Goal: Use online tool/utility: Utilize a website feature to perform a specific function

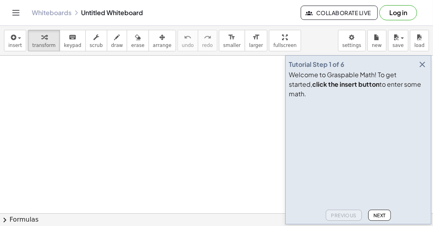
click at [422, 69] on icon "button" at bounding box center [423, 65] width 10 height 10
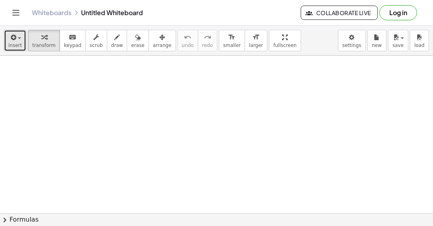
drag, startPoint x: 19, startPoint y: 36, endPoint x: 14, endPoint y: 41, distance: 6.8
click at [18, 36] on div "button" at bounding box center [15, 37] width 14 height 10
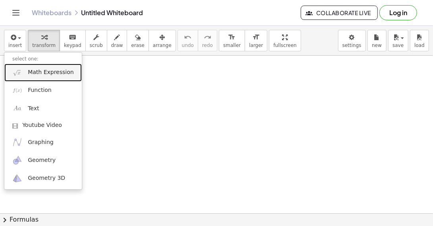
click at [33, 74] on span "Math Expression" at bounding box center [51, 72] width 46 height 8
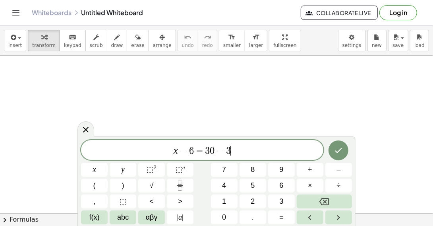
click at [238, 153] on span "x − 6 = 3 0 − 3 ​" at bounding box center [202, 150] width 243 height 11
click at [344, 148] on button "Done" at bounding box center [339, 150] width 20 height 20
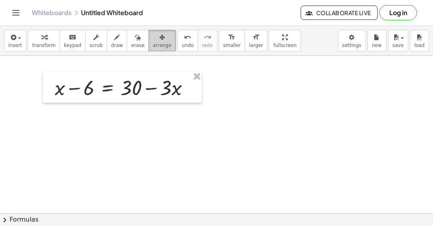
click at [153, 43] on span "arrange" at bounding box center [162, 46] width 19 height 6
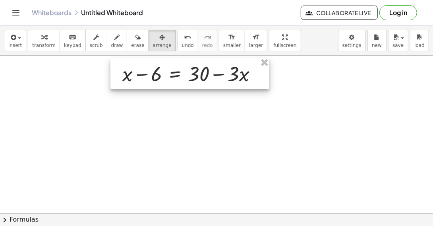
drag, startPoint x: 145, startPoint y: 81, endPoint x: 212, endPoint y: 67, distance: 69.0
click at [212, 67] on div at bounding box center [190, 73] width 159 height 31
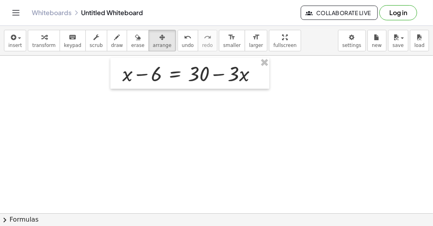
click at [225, 111] on div at bounding box center [216, 213] width 433 height 315
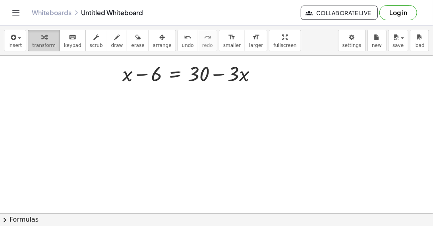
click at [41, 43] on span "transform" at bounding box center [43, 46] width 23 height 6
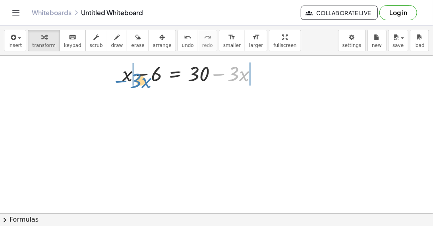
drag, startPoint x: 220, startPoint y: 74, endPoint x: 122, endPoint y: 81, distance: 98.0
click at [122, 81] on div "− · 3 · x + x − 6 = + 30 − · 3 · x" at bounding box center [190, 73] width 159 height 31
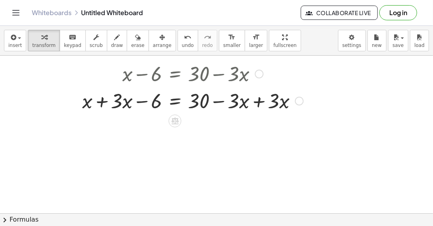
drag, startPoint x: 301, startPoint y: 101, endPoint x: 301, endPoint y: 118, distance: 17.1
click at [301, 119] on div "+ x − 6 = + 30 − · 3 · x + x − 6 = + 30 + · 3 · x − · 3 · x + · 3 · x" at bounding box center [216, 213] width 433 height 315
click at [227, 102] on div at bounding box center [192, 100] width 229 height 27
click at [258, 76] on div at bounding box center [259, 74] width 9 height 9
click at [260, 102] on div at bounding box center [192, 100] width 229 height 27
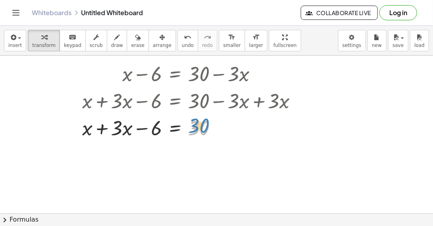
click at [190, 130] on div at bounding box center [192, 127] width 229 height 27
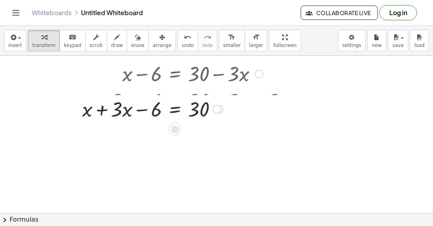
drag, startPoint x: 218, startPoint y: 128, endPoint x: 219, endPoint y: 106, distance: 21.9
click at [219, 106] on div at bounding box center [217, 109] width 9 height 9
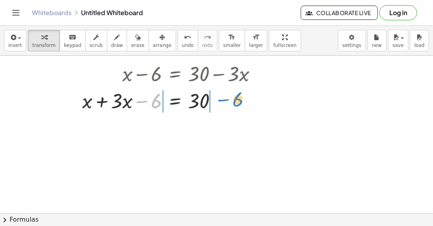
drag, startPoint x: 142, startPoint y: 102, endPoint x: 222, endPoint y: 99, distance: 80.3
click at [222, 99] on div at bounding box center [172, 100] width 189 height 27
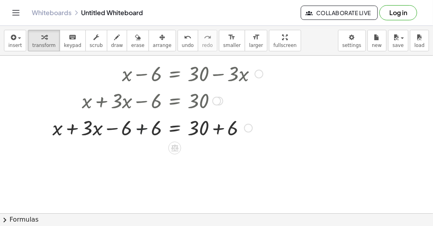
click at [143, 130] on div at bounding box center [158, 127] width 219 height 27
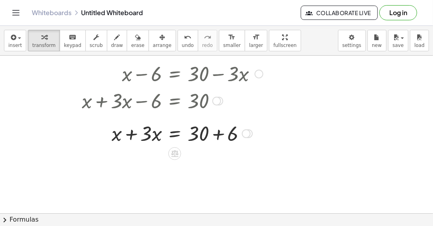
drag, startPoint x: 248, startPoint y: 153, endPoint x: 243, endPoint y: 130, distance: 23.6
click at [243, 130] on div at bounding box center [246, 133] width 9 height 9
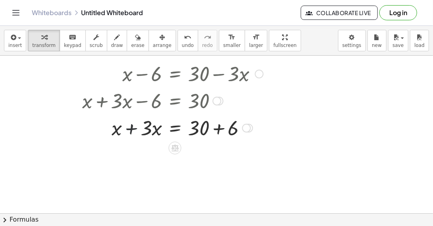
click at [133, 130] on div at bounding box center [172, 127] width 189 height 27
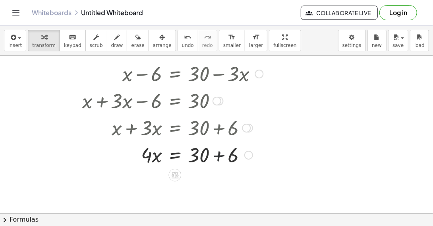
click at [218, 155] on div at bounding box center [172, 154] width 189 height 27
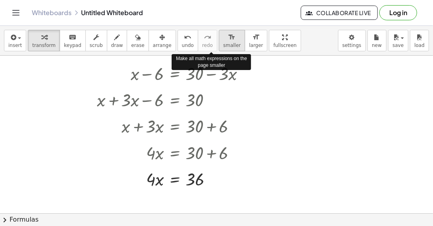
click at [223, 45] on span "smaller" at bounding box center [231, 46] width 17 height 6
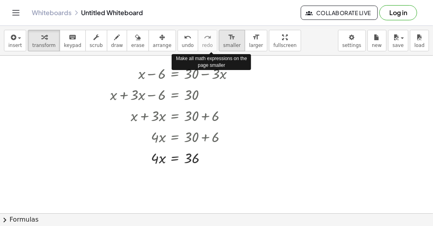
click at [223, 45] on span "smaller" at bounding box center [231, 46] width 17 height 6
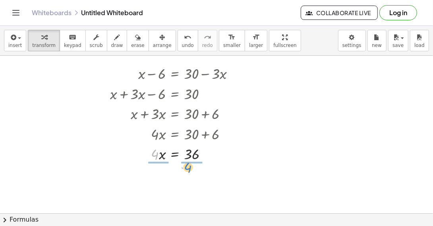
drag, startPoint x: 155, startPoint y: 153, endPoint x: 188, endPoint y: 166, distance: 35.5
click at [158, 178] on div at bounding box center [175, 177] width 139 height 29
click at [192, 179] on div at bounding box center [175, 177] width 139 height 29
drag, startPoint x: 197, startPoint y: 177, endPoint x: 206, endPoint y: 198, distance: 22.2
click at [175, 195] on div "x = 9" at bounding box center [175, 195] width 0 height 0
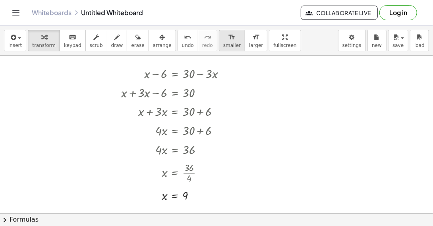
click at [223, 44] on span "smaller" at bounding box center [231, 46] width 17 height 6
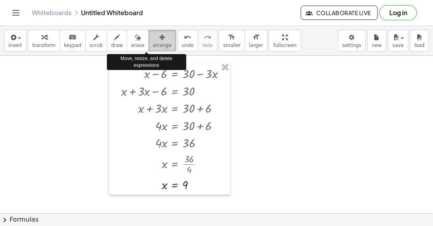
click at [153, 43] on span "arrange" at bounding box center [162, 46] width 19 height 6
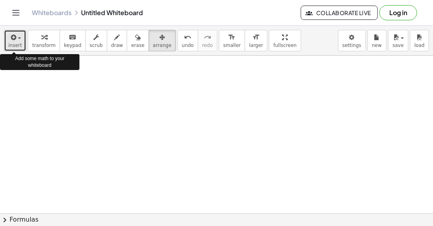
click at [17, 41] on div "button" at bounding box center [15, 37] width 14 height 10
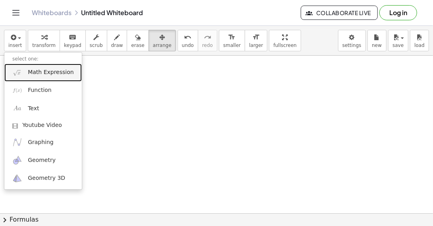
click at [21, 72] on img at bounding box center [17, 73] width 10 height 10
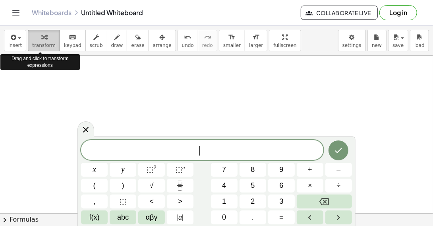
click at [41, 40] on icon "button" at bounding box center [44, 38] width 6 height 10
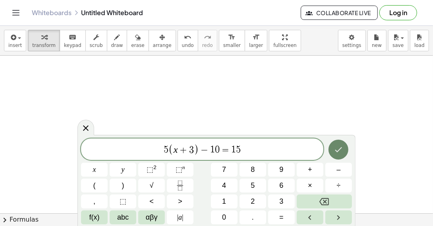
click at [339, 149] on icon "Done" at bounding box center [339, 150] width 10 height 10
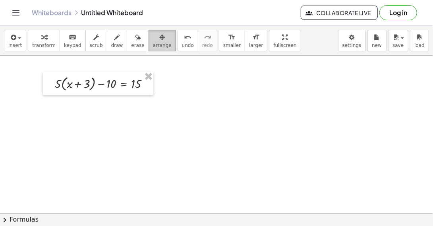
click at [153, 43] on span "arrange" at bounding box center [162, 46] width 19 height 6
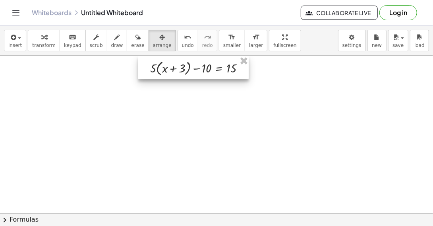
drag, startPoint x: 121, startPoint y: 79, endPoint x: 217, endPoint y: 64, distance: 97.1
click at [217, 64] on div at bounding box center [193, 67] width 111 height 23
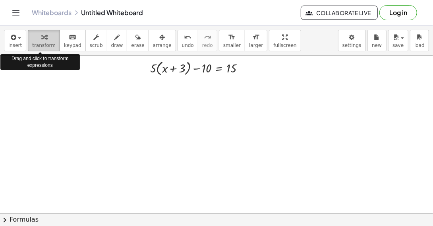
click at [41, 41] on icon "button" at bounding box center [44, 38] width 6 height 10
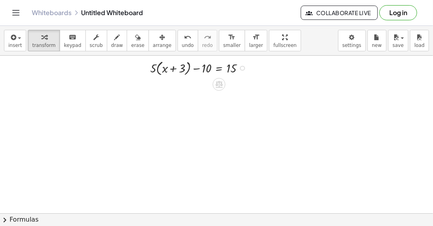
click at [158, 69] on div at bounding box center [200, 67] width 109 height 19
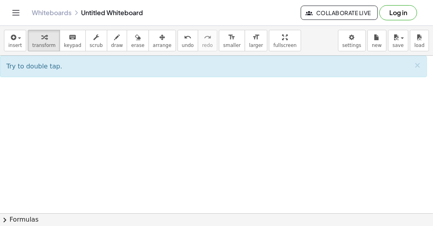
click at [77, 104] on div at bounding box center [216, 213] width 433 height 315
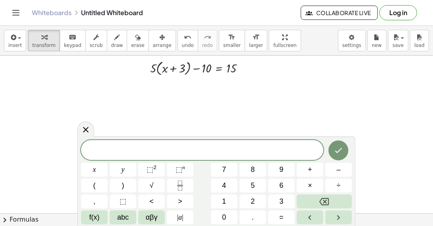
click at [291, 111] on div at bounding box center [216, 213] width 433 height 315
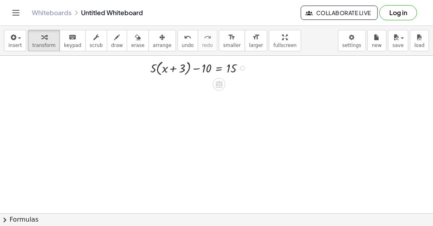
click at [159, 68] on div at bounding box center [200, 67] width 109 height 19
click at [183, 87] on div at bounding box center [200, 85] width 109 height 17
drag, startPoint x: 243, startPoint y: 103, endPoint x: 244, endPoint y: 88, distance: 15.5
click at [219, 91] on div "+ x − 10 = 15 · 5 · + 15" at bounding box center [219, 91] width 0 height 0
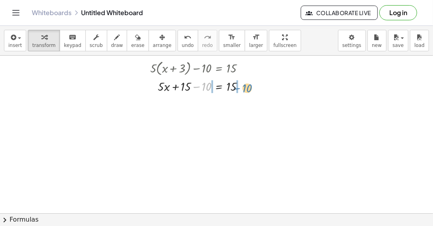
drag, startPoint x: 197, startPoint y: 87, endPoint x: 238, endPoint y: 89, distance: 40.6
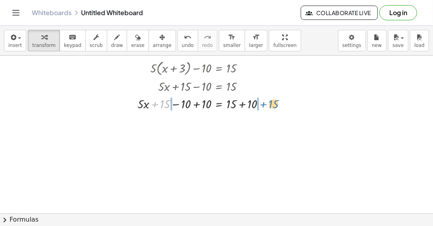
drag, startPoint x: 155, startPoint y: 103, endPoint x: 263, endPoint y: 103, distance: 108.1
click at [263, 103] on div at bounding box center [205, 102] width 142 height 17
click at [154, 103] on div at bounding box center [205, 102] width 184 height 17
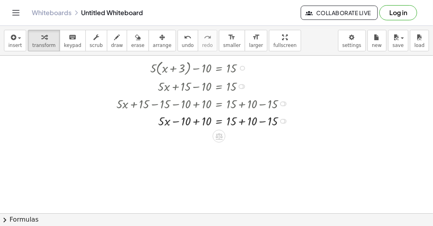
click at [198, 121] on div at bounding box center [205, 120] width 184 height 17
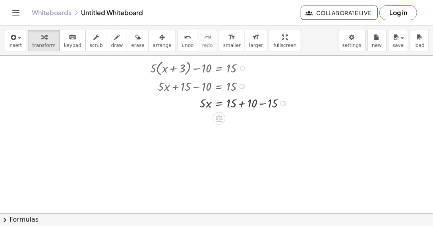
drag, startPoint x: 283, startPoint y: 138, endPoint x: 281, endPoint y: 102, distance: 35.9
click at [281, 102] on div at bounding box center [282, 103] width 5 height 5
click at [243, 104] on div at bounding box center [221, 102] width 150 height 17
click at [244, 121] on div at bounding box center [221, 120] width 150 height 17
drag, startPoint x: 241, startPoint y: 120, endPoint x: 241, endPoint y: 134, distance: 13.5
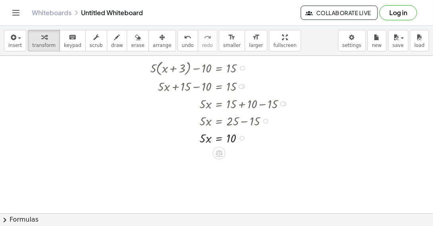
click at [219, 138] on div "x = · 5 · 10" at bounding box center [219, 138] width 0 height 0
drag, startPoint x: 243, startPoint y: 138, endPoint x: 248, endPoint y: 119, distance: 19.5
click at [219, 123] on div "x = · 5 · 10" at bounding box center [219, 123] width 0 height 0
drag, startPoint x: 201, startPoint y: 120, endPoint x: 237, endPoint y: 137, distance: 39.8
click at [202, 142] on div at bounding box center [221, 141] width 150 height 25
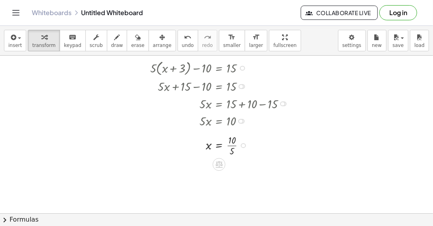
drag, startPoint x: 243, startPoint y: 165, endPoint x: 246, endPoint y: 141, distance: 24.0
click at [219, 146] on div "x = 10 · · 5" at bounding box center [219, 146] width 0 height 0
click at [236, 143] on div at bounding box center [221, 141] width 150 height 25
drag, startPoint x: 239, startPoint y: 142, endPoint x: 240, endPoint y: 165, distance: 23.1
click at [219, 163] on div "x = 2" at bounding box center [219, 163] width 0 height 0
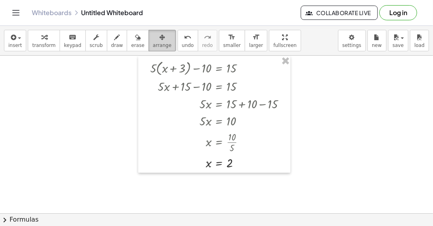
click at [159, 39] on icon "button" at bounding box center [162, 38] width 6 height 10
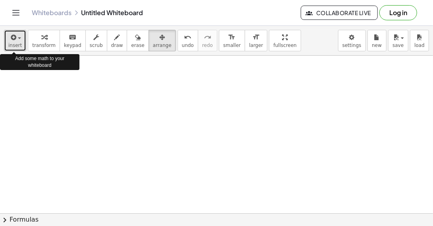
click at [19, 43] on span "insert" at bounding box center [15, 46] width 14 height 6
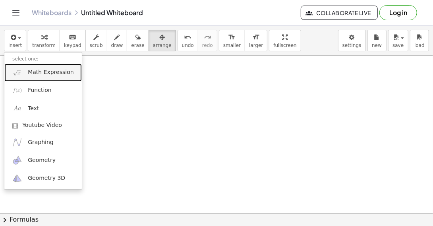
click at [39, 74] on span "Math Expression" at bounding box center [51, 72] width 46 height 8
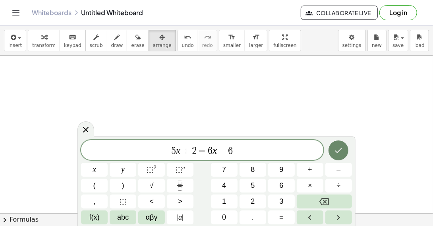
click at [340, 150] on icon "Done" at bounding box center [339, 150] width 7 height 5
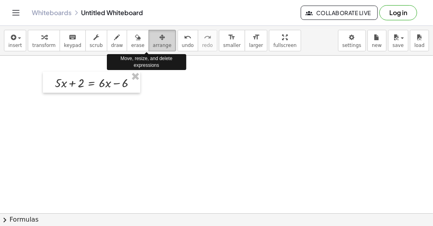
click at [153, 43] on span "arrange" at bounding box center [162, 46] width 19 height 6
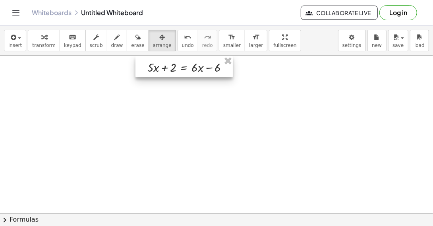
drag, startPoint x: 113, startPoint y: 78, endPoint x: 206, endPoint y: 62, distance: 94.3
click at [206, 62] on div at bounding box center [184, 66] width 97 height 21
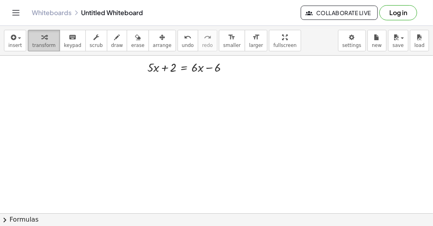
click at [43, 43] on span "transform" at bounding box center [43, 46] width 23 height 6
drag, startPoint x: 197, startPoint y: 70, endPoint x: 234, endPoint y: 74, distance: 36.8
click at [234, 74] on div at bounding box center [191, 66] width 95 height 17
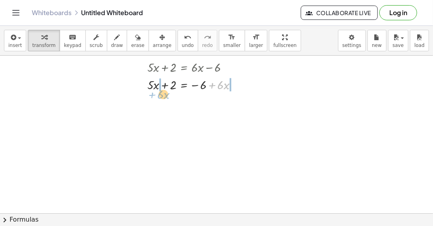
drag, startPoint x: 211, startPoint y: 82, endPoint x: 151, endPoint y: 92, distance: 60.8
click at [151, 92] on div "+ · 5 · x + 2 = + · 6 · x − 6 + · 6 · x + · 5 · x + 2 = + · 6 · x − 6" at bounding box center [189, 75] width 107 height 39
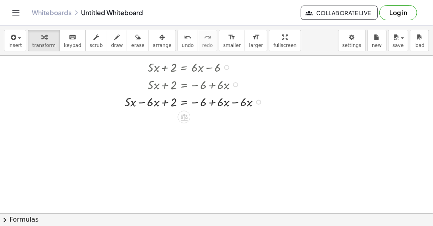
click at [237, 103] on div at bounding box center [195, 101] width 150 height 17
drag, startPoint x: 207, startPoint y: 119, endPoint x: 211, endPoint y: 101, distance: 18.4
click at [184, 105] on div "+ · 5 · x + 2 = - 6 − · 6 · x" at bounding box center [184, 105] width 0 height 0
drag, startPoint x: 166, startPoint y: 101, endPoint x: 211, endPoint y: 98, distance: 44.6
click at [211, 98] on div at bounding box center [183, 101] width 127 height 17
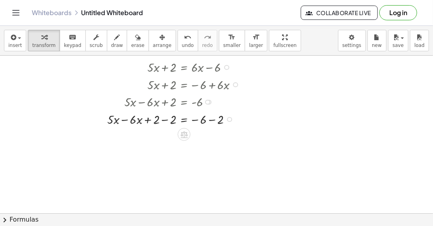
click at [166, 120] on div at bounding box center [175, 118] width 144 height 17
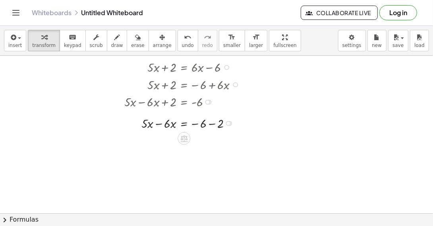
drag, startPoint x: 228, startPoint y: 135, endPoint x: 229, endPoint y: 119, distance: 15.9
click at [184, 123] on div "+ · 5 · x = − 6 − · 6 · x − 2" at bounding box center [184, 123] width 0 height 0
click at [160, 119] on div at bounding box center [183, 118] width 127 height 17
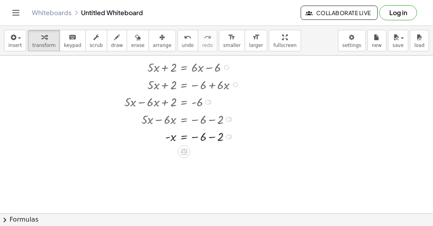
click at [212, 137] on div at bounding box center [183, 136] width 127 height 17
drag, startPoint x: 167, startPoint y: 154, endPoint x: 200, endPoint y: 168, distance: 35.8
click at [195, 171] on div at bounding box center [183, 169] width 127 height 17
drag, startPoint x: 205, startPoint y: 186, endPoint x: 203, endPoint y: 171, distance: 14.8
click at [203, 172] on div at bounding box center [204, 174] width 5 height 5
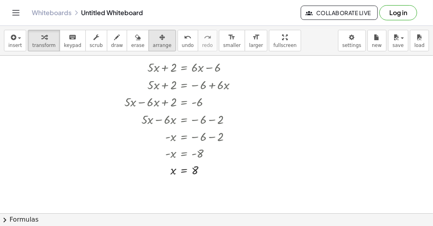
click at [153, 47] on span "arrange" at bounding box center [162, 46] width 19 height 6
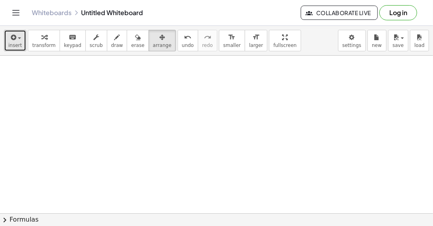
click at [19, 43] on span "insert" at bounding box center [15, 46] width 14 height 6
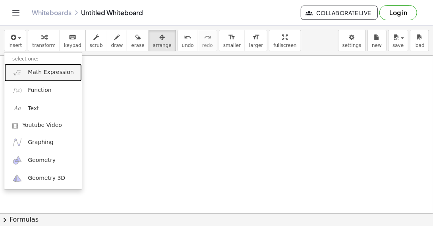
click at [34, 70] on span "Math Expression" at bounding box center [51, 72] width 46 height 8
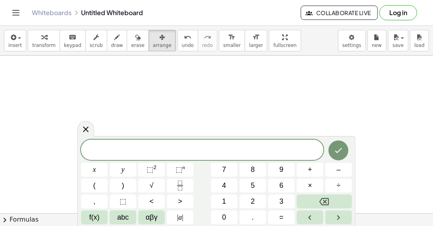
click at [190, 146] on span at bounding box center [202, 150] width 243 height 12
click at [339, 148] on icon "Done" at bounding box center [339, 151] width 10 height 10
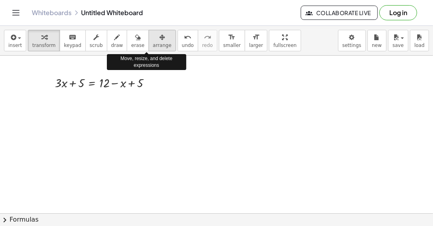
click at [159, 35] on icon "button" at bounding box center [162, 38] width 6 height 10
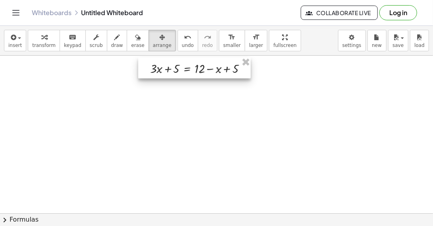
drag, startPoint x: 114, startPoint y: 77, endPoint x: 210, endPoint y: 62, distance: 96.9
click at [210, 63] on div at bounding box center [194, 67] width 113 height 21
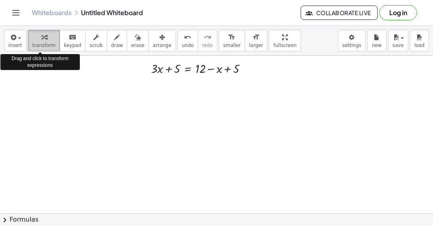
click at [43, 46] on span "transform" at bounding box center [43, 46] width 23 height 6
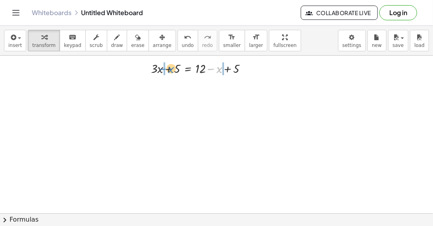
drag, startPoint x: 212, startPoint y: 69, endPoint x: 164, endPoint y: 69, distance: 48.1
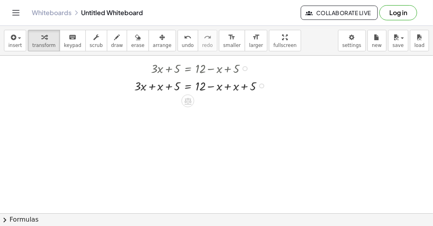
click at [227, 87] on div at bounding box center [202, 84] width 144 height 17
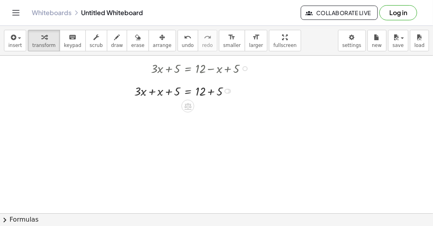
drag, startPoint x: 226, startPoint y: 104, endPoint x: 226, endPoint y: 91, distance: 13.1
click at [226, 91] on div at bounding box center [227, 91] width 5 height 5
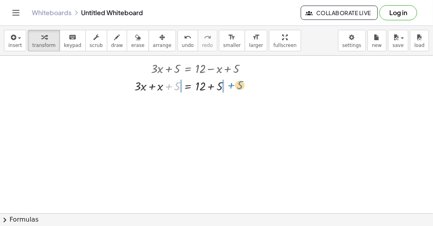
drag, startPoint x: 169, startPoint y: 85, endPoint x: 231, endPoint y: 84, distance: 62.0
click at [231, 84] on div at bounding box center [193, 84] width 127 height 17
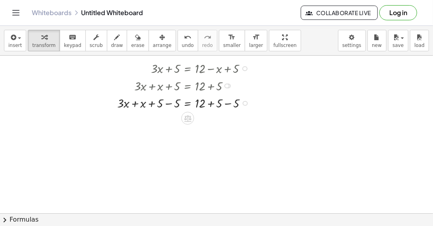
click at [171, 104] on div at bounding box center [185, 102] width 144 height 17
drag, startPoint x: 244, startPoint y: 121, endPoint x: 246, endPoint y: 104, distance: 17.6
click at [246, 104] on div at bounding box center [244, 106] width 5 height 5
click at [170, 102] on div at bounding box center [193, 102] width 127 height 17
click at [210, 122] on div at bounding box center [193, 119] width 127 height 17
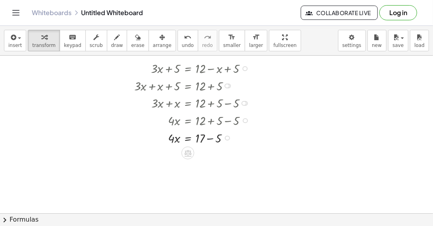
click at [210, 138] on div at bounding box center [193, 136] width 127 height 17
drag, startPoint x: 171, startPoint y: 138, endPoint x: 201, endPoint y: 152, distance: 32.4
click at [177, 157] on div at bounding box center [193, 158] width 127 height 25
drag, startPoint x: 212, startPoint y: 182, endPoint x: 214, endPoint y: 158, distance: 24.8
click at [188, 162] on div "x = 12 · · 4" at bounding box center [188, 162] width 0 height 0
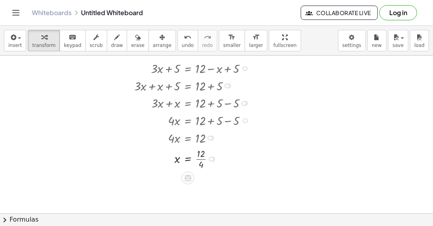
click at [201, 159] on div at bounding box center [193, 158] width 127 height 25
drag, startPoint x: 207, startPoint y: 160, endPoint x: 213, endPoint y: 174, distance: 15.7
click at [188, 170] on div "x = 3" at bounding box center [188, 170] width 0 height 0
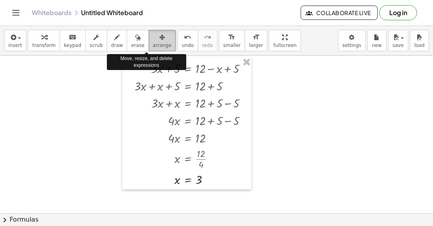
click at [159, 37] on icon "button" at bounding box center [162, 38] width 6 height 10
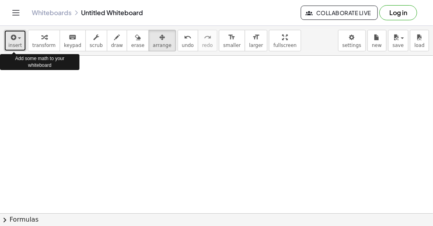
click at [16, 39] on span "button" at bounding box center [17, 38] width 2 height 6
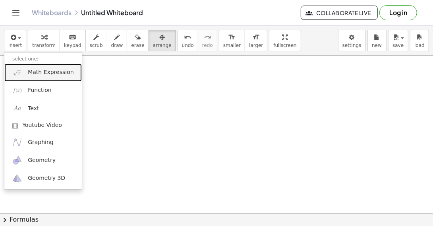
click at [32, 69] on span "Math Expression" at bounding box center [51, 72] width 46 height 8
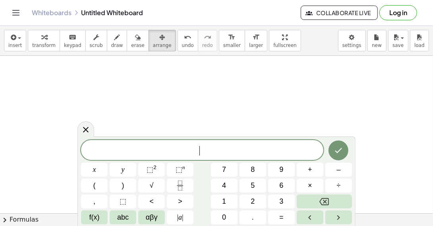
drag, startPoint x: 182, startPoint y: 151, endPoint x: 188, endPoint y: 139, distance: 13.0
click at [182, 150] on span "​" at bounding box center [202, 150] width 243 height 11
click at [336, 146] on icon "Done" at bounding box center [339, 151] width 10 height 10
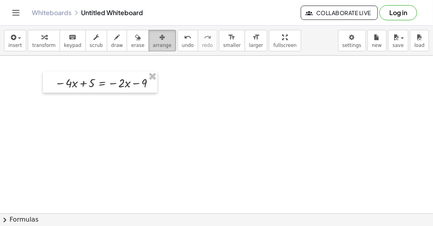
click at [159, 39] on icon "button" at bounding box center [162, 38] width 6 height 10
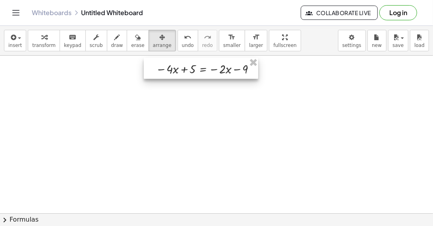
drag, startPoint x: 108, startPoint y: 79, endPoint x: 209, endPoint y: 65, distance: 101.9
click at [209, 65] on div at bounding box center [201, 68] width 115 height 21
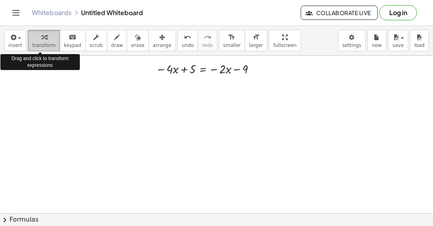
click at [37, 43] on span "transform" at bounding box center [43, 46] width 23 height 6
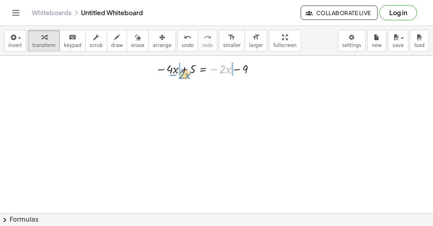
drag, startPoint x: 215, startPoint y: 69, endPoint x: 174, endPoint y: 75, distance: 41.3
click at [174, 75] on div at bounding box center [208, 68] width 112 height 17
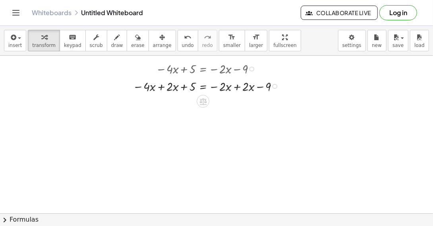
click at [238, 87] on div at bounding box center [208, 85] width 158 height 17
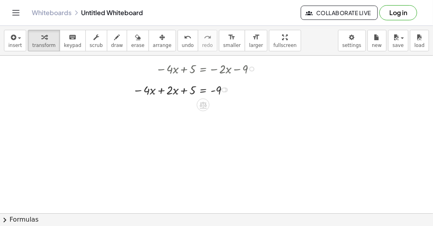
drag, startPoint x: 225, startPoint y: 101, endPoint x: 225, endPoint y: 88, distance: 13.5
click at [225, 88] on div at bounding box center [223, 89] width 5 height 5
drag, startPoint x: 184, startPoint y: 87, endPoint x: 221, endPoint y: 92, distance: 37.3
click at [221, 92] on div at bounding box center [196, 85] width 135 height 17
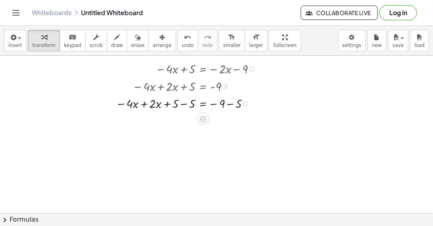
click at [184, 105] on div at bounding box center [188, 102] width 152 height 17
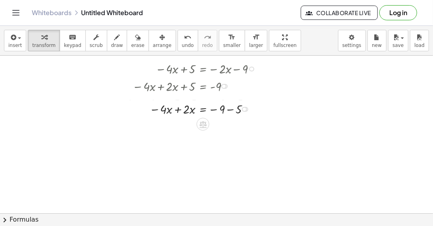
drag, startPoint x: 245, startPoint y: 120, endPoint x: 243, endPoint y: 107, distance: 14.1
click at [243, 107] on div at bounding box center [244, 109] width 5 height 5
click at [179, 105] on div at bounding box center [196, 102] width 135 height 17
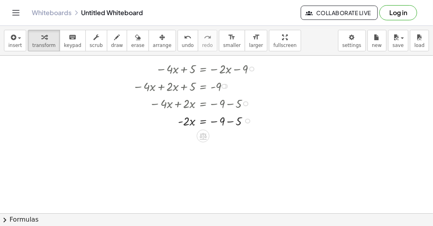
click at [231, 105] on div at bounding box center [181, 102] width 162 height 17
click at [230, 104] on div at bounding box center [181, 102] width 162 height 17
click at [232, 105] on div at bounding box center [181, 102] width 162 height 17
click at [231, 121] on div at bounding box center [196, 119] width 135 height 17
drag, startPoint x: 181, startPoint y: 139, endPoint x: 219, endPoint y: 156, distance: 42.0
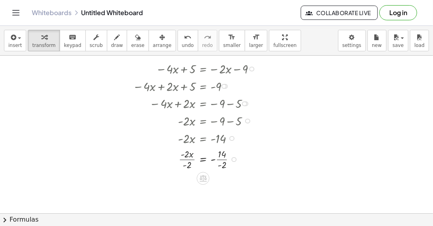
click at [188, 159] on div at bounding box center [196, 158] width 135 height 25
drag, startPoint x: 233, startPoint y: 181, endPoint x: 235, endPoint y: 157, distance: 23.9
click at [203, 162] on div "x = - 14 · · - 2" at bounding box center [203, 162] width 0 height 0
click at [223, 159] on div at bounding box center [196, 158] width 135 height 25
click at [215, 161] on div at bounding box center [196, 158] width 135 height 17
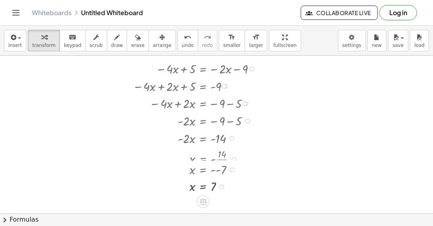
drag, startPoint x: 232, startPoint y: 159, endPoint x: 234, endPoint y: 173, distance: 14.1
click at [203, 170] on div "x = - - 7" at bounding box center [203, 170] width 0 height 0
drag, startPoint x: 220, startPoint y: 196, endPoint x: 224, endPoint y: 179, distance: 18.3
click at [203, 181] on div "x = 7" at bounding box center [203, 181] width 0 height 0
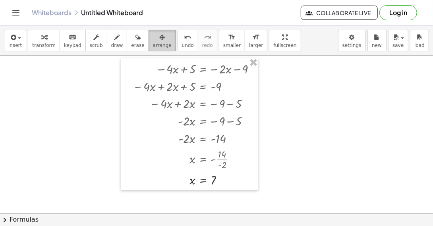
click at [153, 43] on span "arrange" at bounding box center [162, 46] width 19 height 6
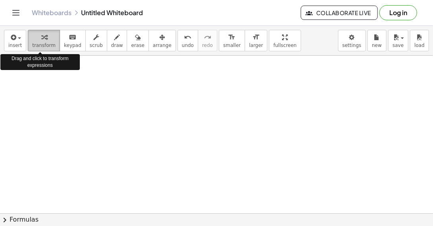
click at [41, 37] on icon "button" at bounding box center [44, 38] width 6 height 10
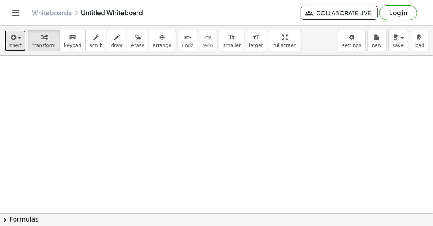
click at [18, 37] on span "button" at bounding box center [19, 38] width 3 height 2
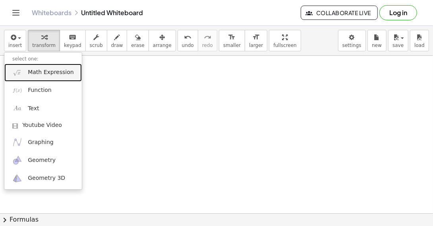
click at [59, 74] on span "Math Expression" at bounding box center [51, 72] width 46 height 8
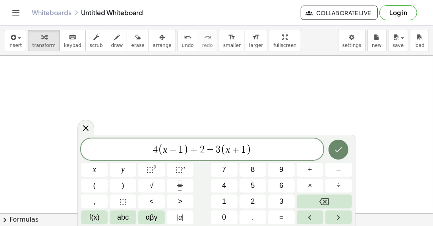
click at [338, 150] on icon "Done" at bounding box center [339, 150] width 10 height 10
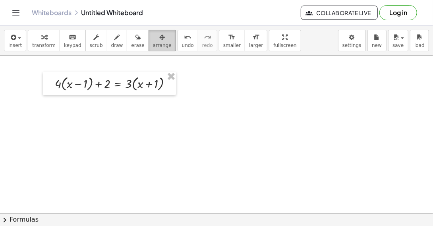
click at [153, 43] on span "arrange" at bounding box center [162, 46] width 19 height 6
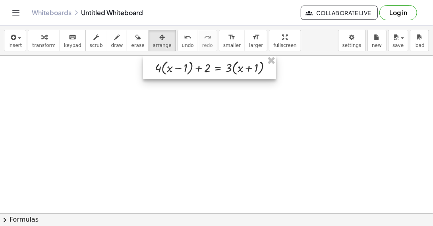
drag, startPoint x: 102, startPoint y: 77, endPoint x: 202, endPoint y: 61, distance: 101.4
click at [202, 61] on div at bounding box center [209, 67] width 133 height 23
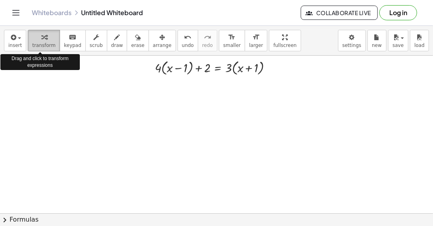
click at [41, 35] on icon "button" at bounding box center [44, 38] width 6 height 10
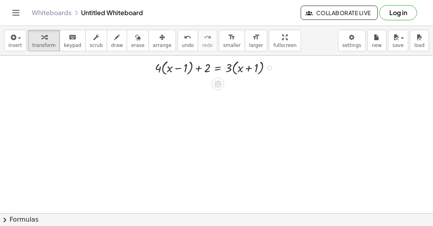
click at [163, 68] on div at bounding box center [216, 67] width 131 height 19
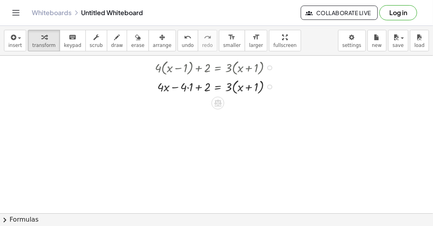
click at [234, 86] on div at bounding box center [216, 86] width 131 height 19
click at [188, 88] on div at bounding box center [216, 86] width 131 height 17
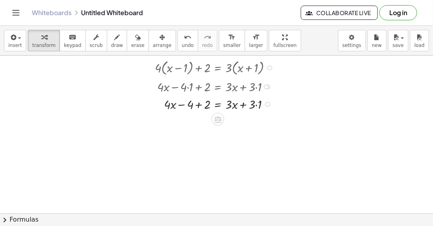
click at [258, 105] on div at bounding box center [216, 103] width 131 height 17
click at [260, 102] on div at bounding box center [259, 104] width 5 height 5
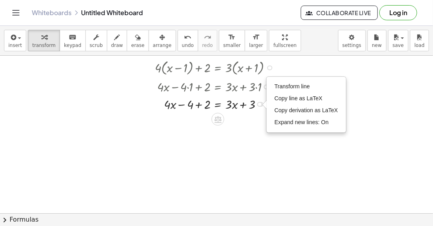
click at [260, 102] on div "Transform line Copy line as LaTeX Copy derivation as LaTeX Expand new lines: On" at bounding box center [259, 104] width 5 height 5
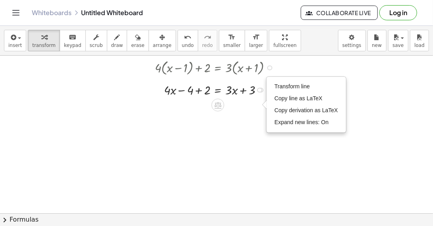
drag, startPoint x: 261, startPoint y: 103, endPoint x: 260, endPoint y: 87, distance: 16.3
click at [260, 87] on div "Transform line Copy line as LaTeX Copy derivation as LaTeX Expand new lines: On" at bounding box center [259, 89] width 5 height 5
click at [247, 125] on div at bounding box center [216, 213] width 433 height 315
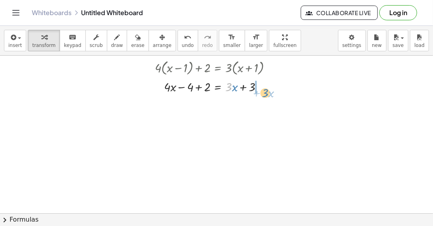
drag, startPoint x: 228, startPoint y: 86, endPoint x: 264, endPoint y: 92, distance: 37.1
click at [264, 92] on div at bounding box center [216, 86] width 131 height 17
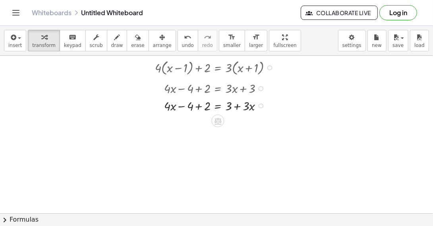
click at [218, 106] on div "+ x − + 2 = x · 4 · 4 + · 3 · + 3 Transform line Copy line as LaTeX Copy deriva…" at bounding box center [218, 106] width 0 height 0
drag, startPoint x: 237, startPoint y: 103, endPoint x: 236, endPoint y: 109, distance: 6.1
click at [236, 109] on div at bounding box center [216, 103] width 131 height 17
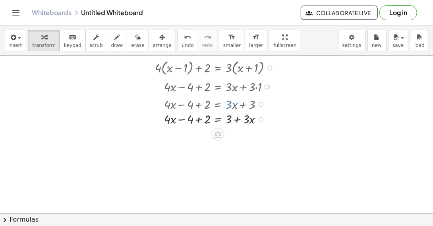
drag, startPoint x: 261, startPoint y: 103, endPoint x: 265, endPoint y: 121, distance: 17.9
click at [218, 119] on div "+ x − + 2 = x · 4 · 4 + · 3 · + 3 Transform line Copy line as LaTeX Copy deriva…" at bounding box center [218, 119] width 0 height 0
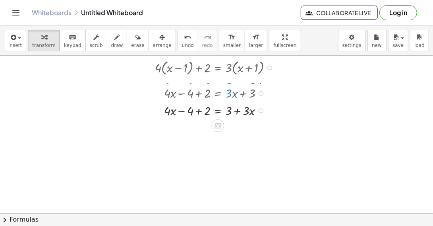
drag, startPoint x: 262, startPoint y: 103, endPoint x: 260, endPoint y: 89, distance: 14.1
click at [218, 93] on div "+ · 4 · x − 4 + 2 = + · 3 · x + 3" at bounding box center [218, 93] width 0 height 0
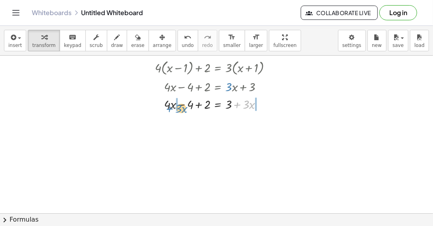
drag, startPoint x: 236, startPoint y: 104, endPoint x: 169, endPoint y: 108, distance: 67.7
click at [169, 108] on div at bounding box center [216, 103] width 131 height 17
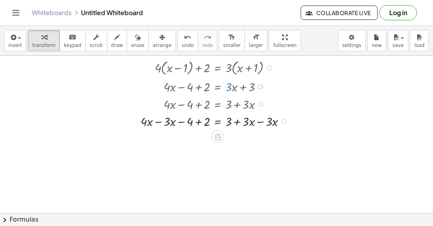
click at [259, 121] on div at bounding box center [217, 120] width 160 height 17
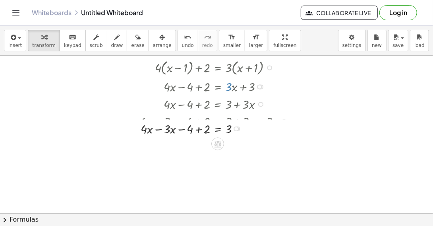
drag, startPoint x: 237, startPoint y: 138, endPoint x: 240, endPoint y: 125, distance: 13.4
click at [218, 129] on div "+ x − + 2 = · 4 · 4 3 − · 3 · x Transform line Copy line as LaTeX Copy derivati…" at bounding box center [218, 129] width 0 height 0
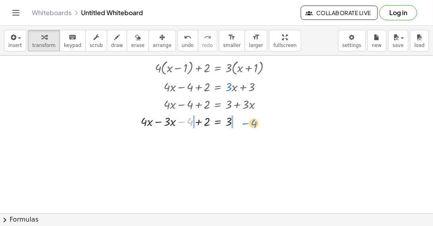
drag, startPoint x: 182, startPoint y: 122, endPoint x: 246, endPoint y: 124, distance: 64.0
click at [246, 124] on div at bounding box center [209, 120] width 145 height 17
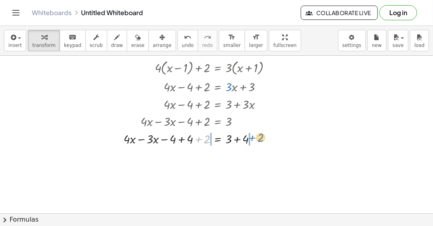
drag, startPoint x: 198, startPoint y: 138, endPoint x: 252, endPoint y: 136, distance: 53.7
click at [252, 136] on div at bounding box center [201, 138] width 162 height 17
click at [164, 140] on div at bounding box center [193, 138] width 181 height 17
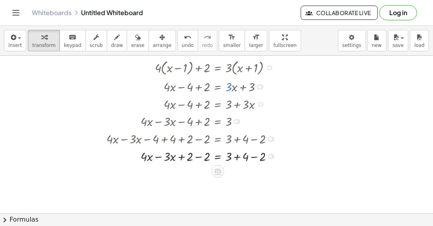
click at [198, 157] on div at bounding box center [193, 155] width 181 height 17
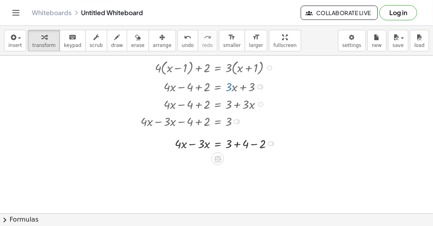
drag, startPoint x: 270, startPoint y: 173, endPoint x: 272, endPoint y: 142, distance: 31.0
click at [272, 142] on div "Transform line Copy line as LaTeX Copy derivation as LaTeX Expand new lines: On" at bounding box center [270, 143] width 5 height 5
click at [192, 138] on div at bounding box center [210, 138] width 147 height 17
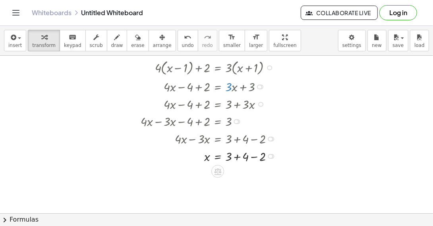
click at [239, 159] on div at bounding box center [210, 155] width 147 height 17
click at [237, 175] on div at bounding box center [210, 172] width 147 height 17
click at [153, 43] on span "arrange" at bounding box center [162, 46] width 19 height 6
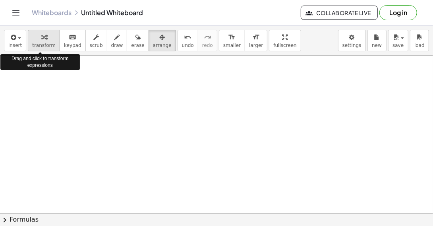
click at [39, 43] on span "transform" at bounding box center [43, 46] width 23 height 6
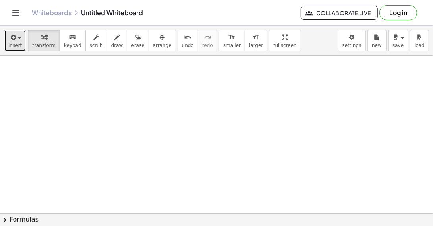
click at [20, 41] on button "insert" at bounding box center [15, 40] width 22 height 21
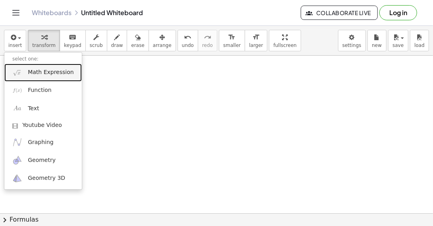
click at [42, 71] on span "Math Expression" at bounding box center [51, 72] width 46 height 8
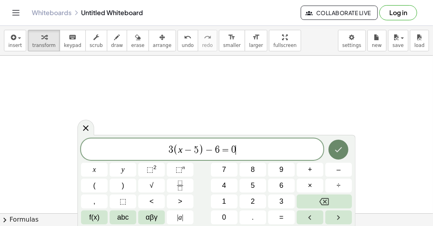
click at [338, 149] on icon "Done" at bounding box center [339, 150] width 10 height 10
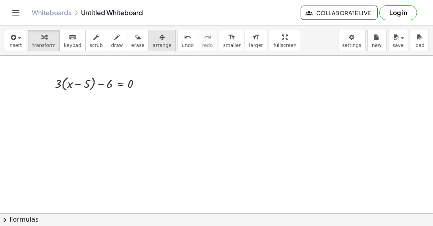
click at [155, 43] on button "arrange" at bounding box center [162, 40] width 27 height 21
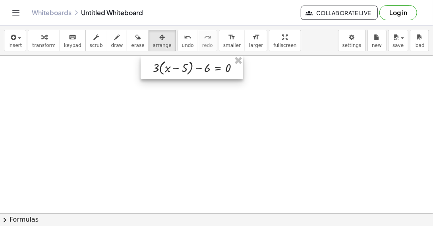
drag, startPoint x: 115, startPoint y: 78, endPoint x: 213, endPoint y: 60, distance: 99.8
click at [213, 60] on div at bounding box center [192, 67] width 103 height 23
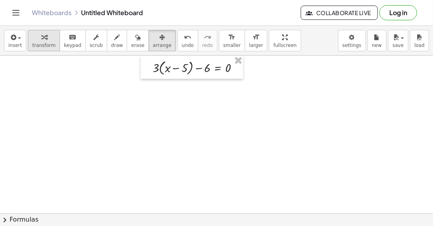
click at [43, 40] on div "button" at bounding box center [43, 37] width 23 height 10
click at [161, 68] on div at bounding box center [199, 67] width 101 height 19
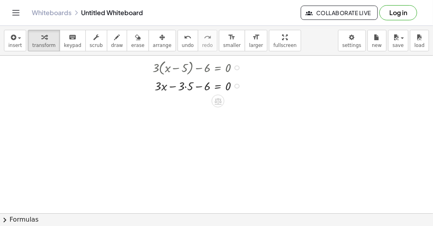
click at [187, 85] on div at bounding box center [199, 85] width 101 height 17
drag, startPoint x: 237, startPoint y: 103, endPoint x: 238, endPoint y: 86, distance: 17.1
click at [238, 86] on div at bounding box center [237, 87] width 5 height 5
drag, startPoint x: 178, startPoint y: 87, endPoint x: 236, endPoint y: 94, distance: 58.1
click at [236, 94] on div "+ · 3 · ( + x − 5 ) − 6 = 0 + · 3 · x − · 3 · 5 − 6 = 0 − 15 + x − − 6 = 0 · 3 …" at bounding box center [192, 76] width 103 height 41
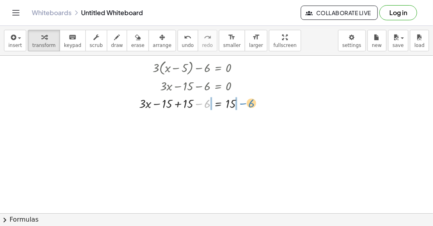
drag, startPoint x: 199, startPoint y: 103, endPoint x: 243, endPoint y: 103, distance: 44.1
click at [243, 103] on div at bounding box center [194, 102] width 118 height 17
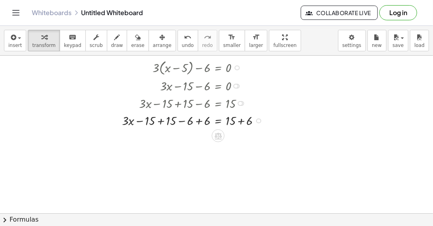
click at [161, 120] on div at bounding box center [194, 119] width 153 height 17
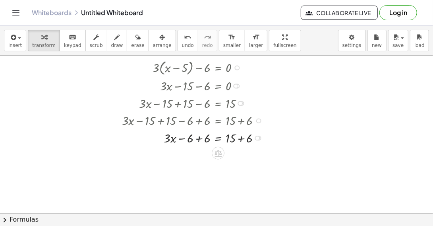
click at [199, 139] on div at bounding box center [194, 136] width 153 height 17
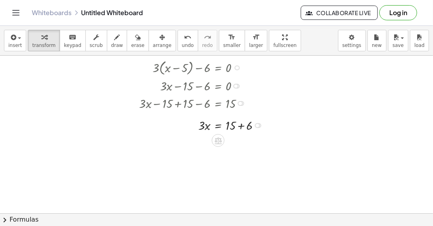
drag, startPoint x: 258, startPoint y: 156, endPoint x: 254, endPoint y: 124, distance: 32.5
click at [218, 126] on div "x = · 3 · 15 + + 6" at bounding box center [218, 126] width 0 height 0
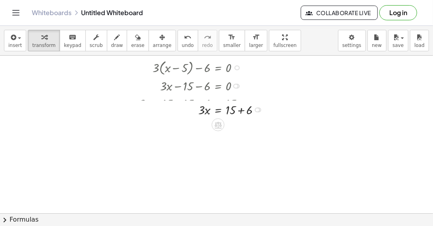
drag, startPoint x: 258, startPoint y: 120, endPoint x: 258, endPoint y: 106, distance: 13.9
click at [218, 110] on div "x = · 3 · 15 + + 6" at bounding box center [218, 110] width 0 height 0
click at [240, 104] on div at bounding box center [210, 102] width 122 height 17
drag, startPoint x: 201, startPoint y: 122, endPoint x: 234, endPoint y: 132, distance: 34.2
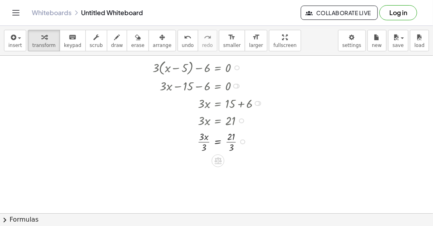
click at [205, 142] on div at bounding box center [210, 140] width 122 height 25
drag, startPoint x: 242, startPoint y: 166, endPoint x: 246, endPoint y: 144, distance: 22.6
click at [218, 148] on div "x = 21 · · 3" at bounding box center [218, 148] width 0 height 0
click at [233, 142] on div at bounding box center [210, 140] width 122 height 25
drag, startPoint x: 237, startPoint y: 142, endPoint x: 237, endPoint y: 162, distance: 20.3
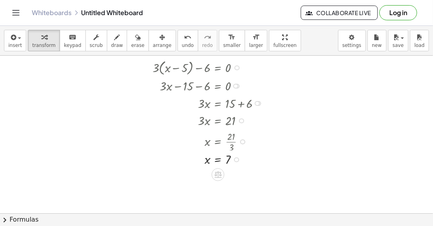
click at [218, 159] on div "x = 7" at bounding box center [218, 159] width 0 height 0
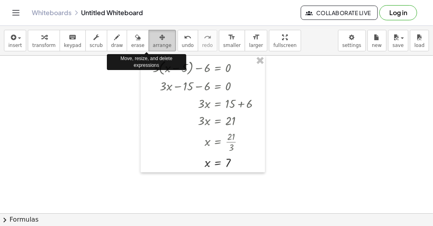
click at [159, 37] on icon "button" at bounding box center [162, 38] width 6 height 10
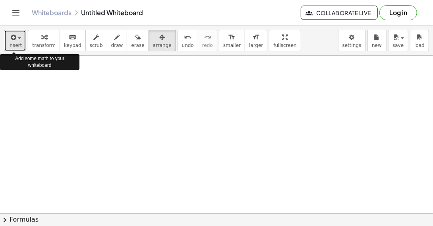
click at [21, 41] on button "insert" at bounding box center [15, 40] width 22 height 21
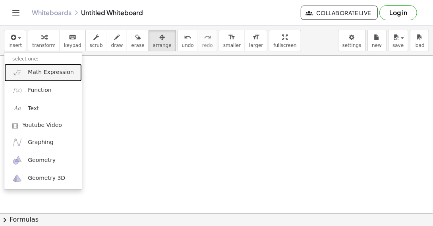
click at [27, 71] on link "Math Expression" at bounding box center [43, 73] width 78 height 18
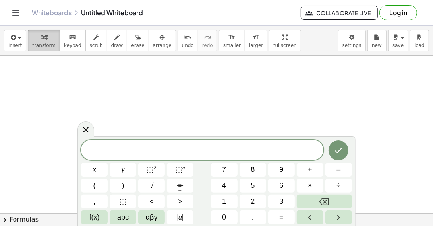
click at [42, 43] on span "transform" at bounding box center [43, 46] width 23 height 6
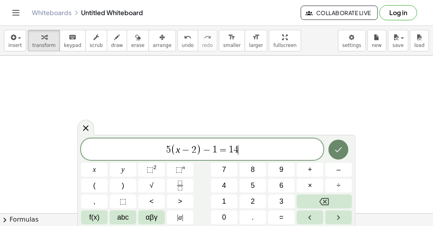
click at [337, 150] on icon "Done" at bounding box center [339, 150] width 10 height 10
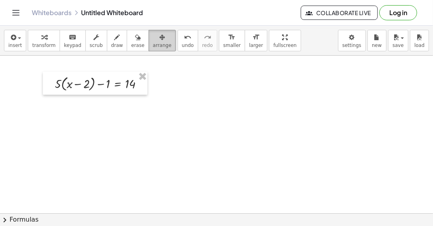
click at [153, 43] on span "arrange" at bounding box center [162, 46] width 19 height 6
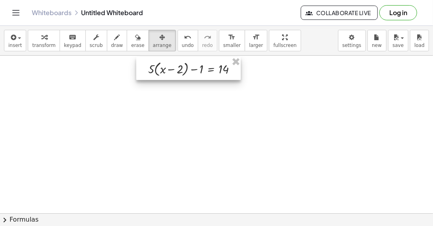
drag, startPoint x: 101, startPoint y: 78, endPoint x: 195, endPoint y: 63, distance: 95.0
click at [195, 63] on div at bounding box center [188, 68] width 105 height 23
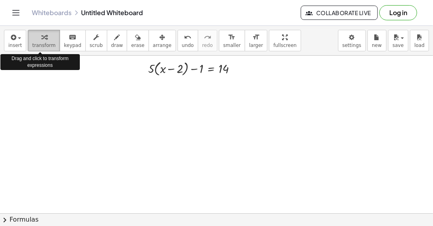
click at [41, 41] on icon "button" at bounding box center [44, 38] width 6 height 10
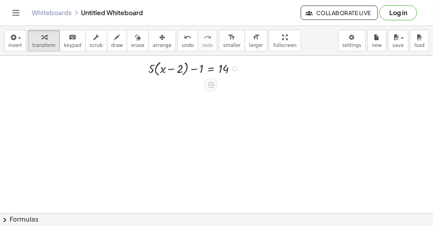
click at [156, 69] on div at bounding box center [195, 67] width 103 height 19
click at [182, 87] on div at bounding box center [195, 86] width 103 height 17
drag, startPoint x: 235, startPoint y: 105, endPoint x: 235, endPoint y: 87, distance: 17.1
click at [235, 87] on div at bounding box center [234, 89] width 5 height 5
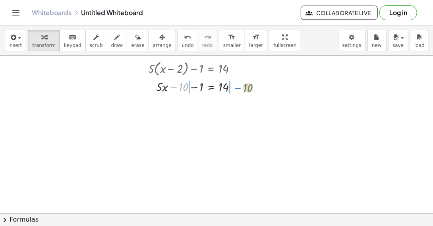
drag, startPoint x: 173, startPoint y: 87, endPoint x: 236, endPoint y: 88, distance: 62.8
click at [236, 88] on div at bounding box center [195, 86] width 103 height 17
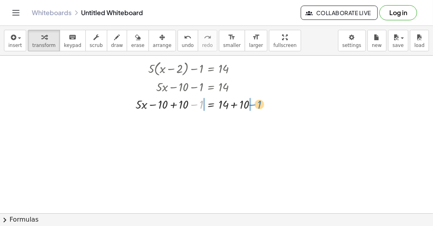
drag, startPoint x: 194, startPoint y: 105, endPoint x: 252, endPoint y: 105, distance: 58.0
click at [252, 105] on div at bounding box center [200, 103] width 136 height 17
drag, startPoint x: 158, startPoint y: 103, endPoint x: 159, endPoint y: 109, distance: 5.4
click at [158, 104] on div at bounding box center [199, 103] width 165 height 17
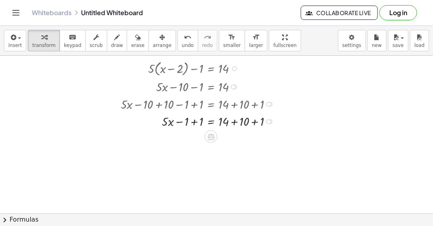
click at [195, 123] on div at bounding box center [199, 120] width 165 height 17
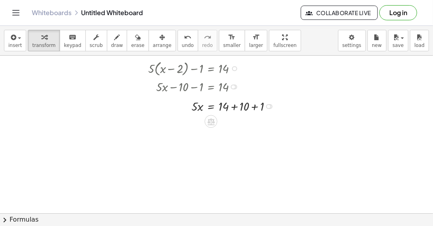
drag, startPoint x: 270, startPoint y: 138, endPoint x: 265, endPoint y: 106, distance: 32.2
click at [211, 107] on div "x = 14 · 5 · + + 10 + 1" at bounding box center [211, 107] width 0 height 0
click at [265, 106] on div at bounding box center [213, 105] width 138 height 17
drag, startPoint x: 253, startPoint y: 122, endPoint x: 254, endPoint y: 107, distance: 14.4
click at [254, 107] on div at bounding box center [253, 109] width 5 height 5
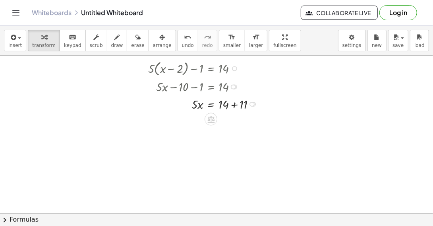
click at [233, 103] on div at bounding box center [204, 103] width 121 height 17
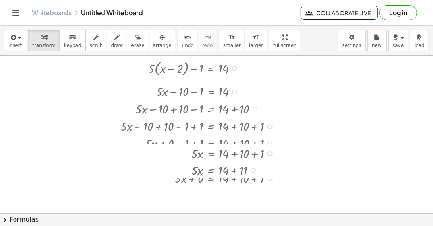
drag, startPoint x: 237, startPoint y: 103, endPoint x: 263, endPoint y: 243, distance: 142.4
click at [263, 198] on html "Graspable Math Activities Get Started Activity Bank Assigned Work Classes White…" at bounding box center [216, 113] width 433 height 226
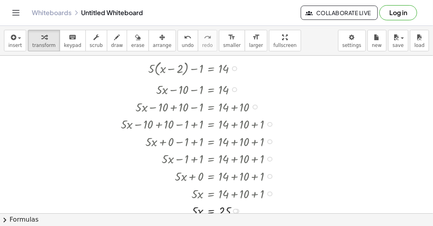
drag, startPoint x: 235, startPoint y: 103, endPoint x: 233, endPoint y: 86, distance: 17.2
click at [211, 89] on div "+ · 5 · x − 10 − 1 = 14" at bounding box center [211, 89] width 0 height 0
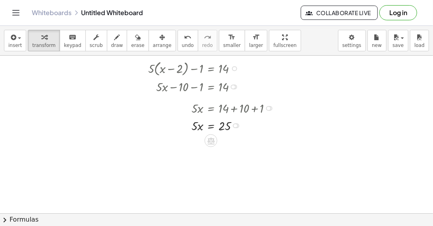
drag, startPoint x: 270, startPoint y: 190, endPoint x: 278, endPoint y: 106, distance: 84.2
click at [211, 108] on div "· 5 · x = + 14 + 10 + 1" at bounding box center [211, 108] width 0 height 0
drag, startPoint x: 199, startPoint y: 129, endPoint x: 223, endPoint y: 132, distance: 24.0
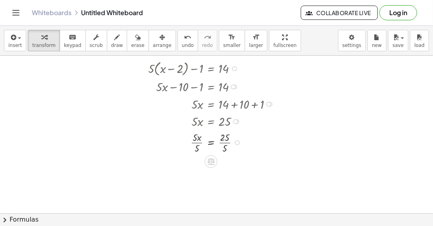
click at [199, 142] on div at bounding box center [213, 141] width 138 height 25
drag, startPoint x: 237, startPoint y: 167, endPoint x: 235, endPoint y: 146, distance: 21.2
click at [211, 149] on div "x = 25 · · 5" at bounding box center [211, 149] width 0 height 0
click at [229, 144] on div at bounding box center [213, 141] width 138 height 25
drag, startPoint x: 229, startPoint y: 142, endPoint x: 231, endPoint y: 161, distance: 19.2
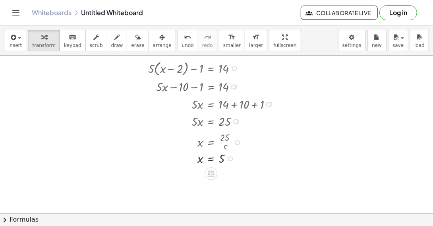
click at [211, 159] on div "x = 5" at bounding box center [211, 159] width 0 height 0
drag, startPoint x: 151, startPoint y: 41, endPoint x: 175, endPoint y: 51, distance: 26.1
click at [153, 43] on span "arrange" at bounding box center [162, 46] width 19 height 6
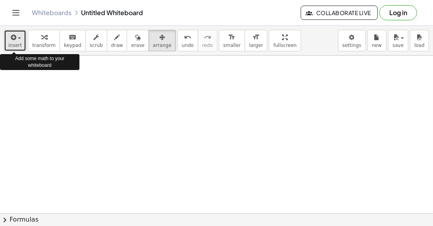
click at [18, 40] on div "button" at bounding box center [15, 37] width 14 height 10
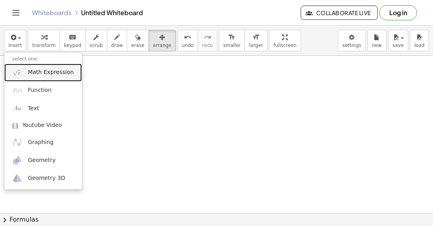
click at [42, 70] on span "Math Expression" at bounding box center [51, 72] width 46 height 8
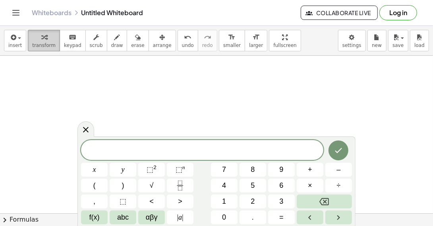
click at [43, 45] on span "transform" at bounding box center [43, 46] width 23 height 6
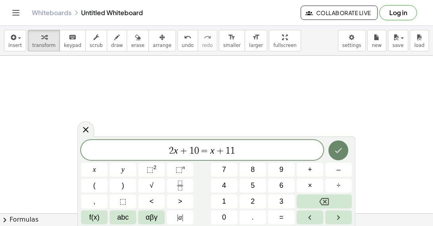
click at [342, 157] on button "Done" at bounding box center [339, 150] width 20 height 20
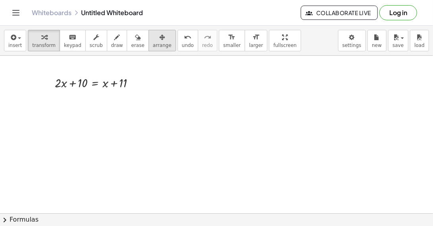
click at [153, 45] on span "arrange" at bounding box center [162, 46] width 19 height 6
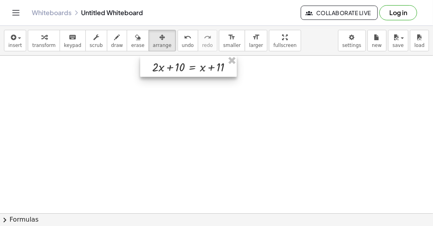
drag, startPoint x: 115, startPoint y: 75, endPoint x: 212, endPoint y: 58, distance: 98.8
click at [212, 58] on div at bounding box center [188, 66] width 97 height 21
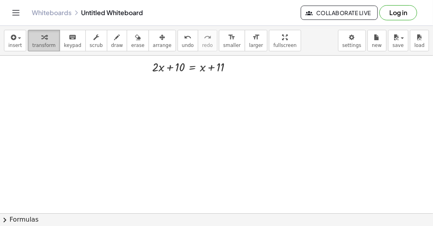
click at [41, 39] on icon "button" at bounding box center [44, 38] width 6 height 10
drag, startPoint x: 202, startPoint y: 67, endPoint x: 229, endPoint y: 72, distance: 27.1
click at [229, 72] on div at bounding box center [195, 66] width 94 height 17
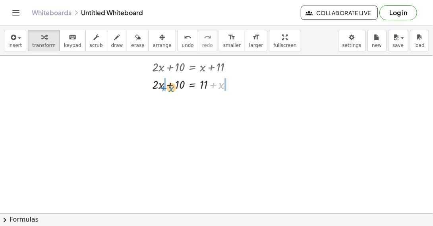
drag, startPoint x: 213, startPoint y: 83, endPoint x: 163, endPoint y: 87, distance: 50.2
click at [163, 87] on div at bounding box center [195, 83] width 94 height 17
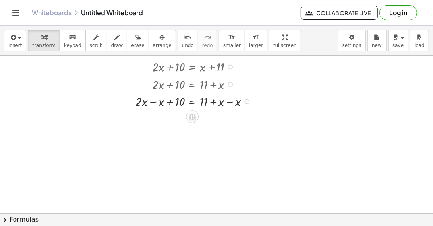
click at [231, 103] on div at bounding box center [196, 100] width 128 height 17
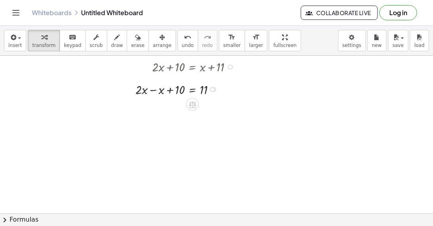
drag, startPoint x: 213, startPoint y: 118, endPoint x: 226, endPoint y: 86, distance: 35.1
click at [192, 89] on div "+ · 2 · x + 10 = 11 − x" at bounding box center [192, 89] width 0 height 0
drag, startPoint x: 170, startPoint y: 84, endPoint x: 206, endPoint y: 85, distance: 36.2
click at [206, 85] on div at bounding box center [187, 83] width 111 height 17
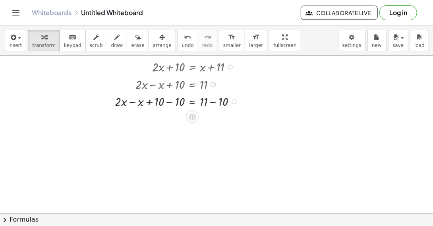
click at [171, 103] on div at bounding box center [179, 100] width 136 height 17
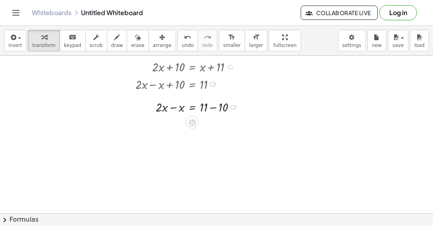
drag, startPoint x: 233, startPoint y: 119, endPoint x: 236, endPoint y: 105, distance: 14.1
click at [192, 107] on div "+ · 2 · x = 11 − x + − 10" at bounding box center [192, 107] width 0 height 0
click at [175, 103] on div at bounding box center [189, 100] width 115 height 17
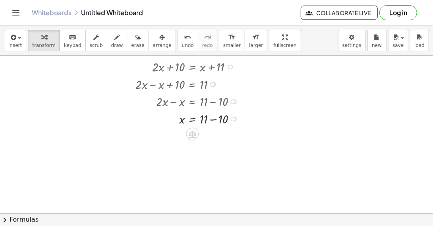
click at [212, 120] on div at bounding box center [189, 117] width 115 height 17
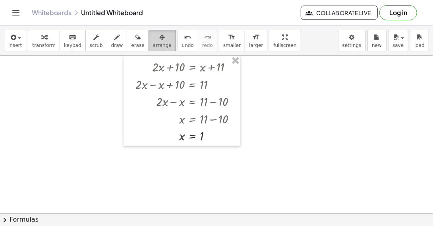
click at [153, 40] on div "button" at bounding box center [162, 37] width 19 height 10
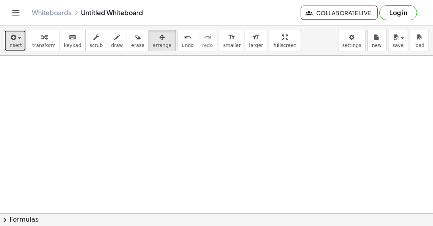
click at [14, 45] on span "insert" at bounding box center [15, 46] width 14 height 6
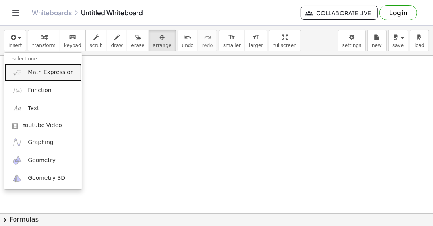
click at [35, 72] on span "Math Expression" at bounding box center [51, 72] width 46 height 8
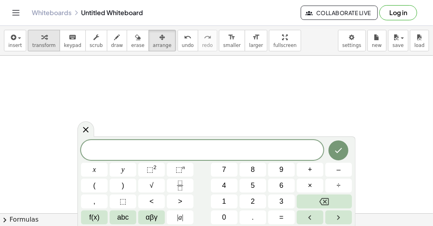
click at [35, 43] on span "transform" at bounding box center [43, 46] width 23 height 6
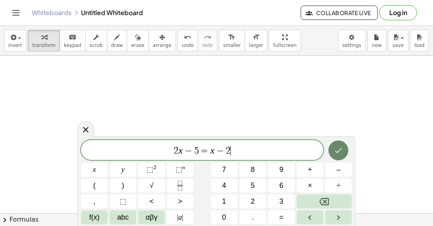
click at [346, 151] on button "Done" at bounding box center [339, 150] width 20 height 20
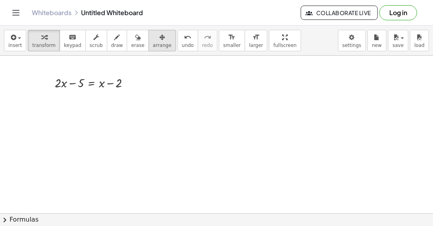
click at [153, 45] on span "arrange" at bounding box center [162, 46] width 19 height 6
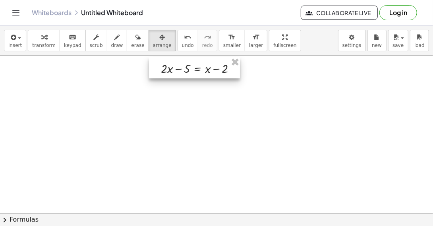
drag, startPoint x: 104, startPoint y: 75, endPoint x: 210, endPoint y: 60, distance: 107.5
click at [210, 60] on div at bounding box center [194, 67] width 91 height 21
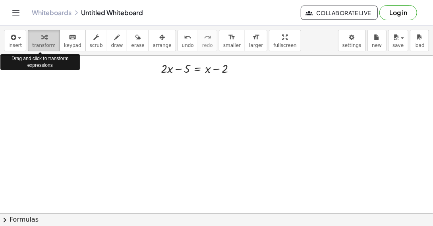
click at [42, 43] on span "transform" at bounding box center [43, 46] width 23 height 6
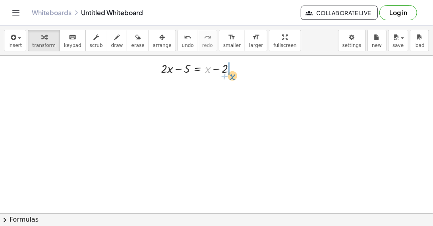
drag, startPoint x: 208, startPoint y: 68, endPoint x: 233, endPoint y: 75, distance: 25.7
click at [233, 75] on div at bounding box center [201, 67] width 89 height 17
drag, startPoint x: 226, startPoint y: 85, endPoint x: 169, endPoint y: 91, distance: 57.9
click at [169, 91] on div at bounding box center [206, 84] width 98 height 17
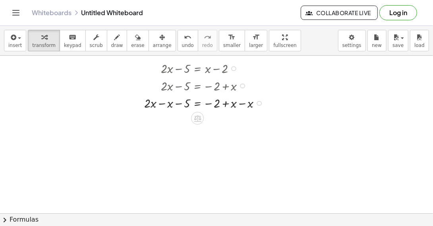
click at [243, 103] on div at bounding box center [205, 102] width 131 height 17
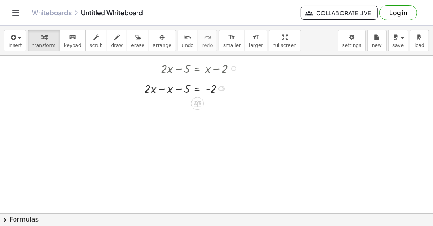
drag, startPoint x: 221, startPoint y: 120, endPoint x: 231, endPoint y: 87, distance: 34.7
click at [198, 89] on div "+ · 2 · x − 5 = - 2 − x" at bounding box center [198, 89] width 0 height 0
drag, startPoint x: 180, startPoint y: 88, endPoint x: 224, endPoint y: 92, distance: 44.7
click at [224, 93] on div at bounding box center [193, 84] width 106 height 17
click at [178, 105] on div at bounding box center [190, 102] width 132 height 17
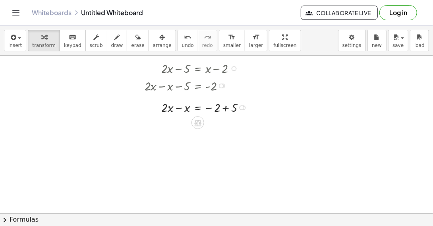
drag, startPoint x: 243, startPoint y: 119, endPoint x: 243, endPoint y: 103, distance: 16.3
click at [198, 108] on div "+ · 2 · x = − 2 − x + 5" at bounding box center [198, 108] width 0 height 0
click at [180, 103] on div at bounding box center [197, 102] width 115 height 17
click at [225, 121] on div at bounding box center [197, 119] width 115 height 17
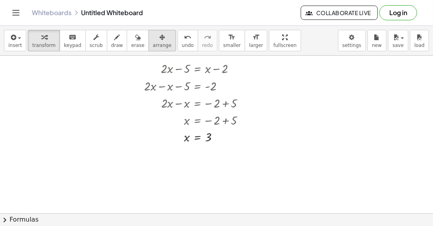
click at [159, 41] on icon "button" at bounding box center [162, 38] width 6 height 10
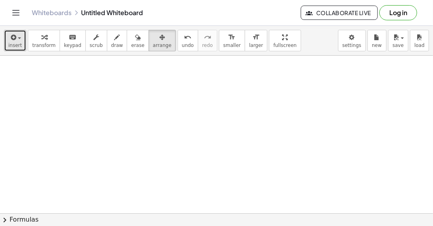
click at [13, 39] on icon "button" at bounding box center [12, 38] width 7 height 10
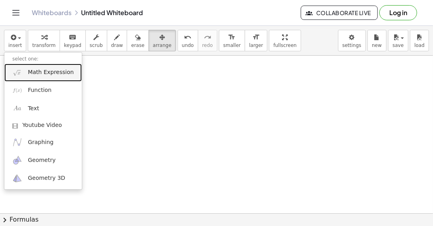
click at [29, 72] on span "Math Expression" at bounding box center [51, 72] width 46 height 8
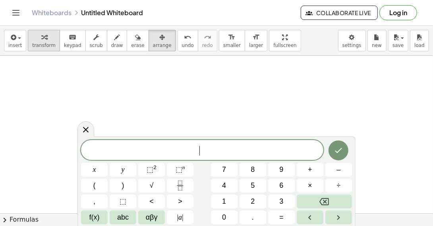
click at [41, 40] on icon "button" at bounding box center [44, 38] width 6 height 10
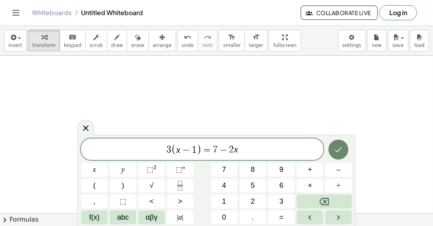
click at [337, 154] on button "Done" at bounding box center [339, 150] width 20 height 20
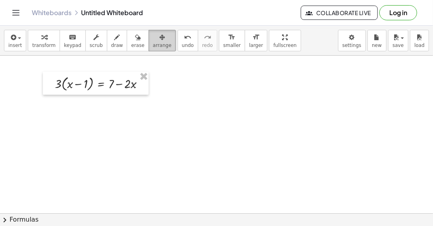
click at [153, 38] on div "button" at bounding box center [162, 37] width 19 height 10
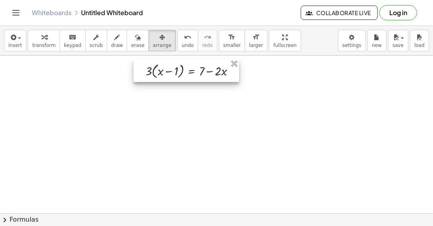
drag, startPoint x: 103, startPoint y: 76, endPoint x: 194, endPoint y: 63, distance: 91.9
click at [194, 63] on div at bounding box center [187, 70] width 106 height 23
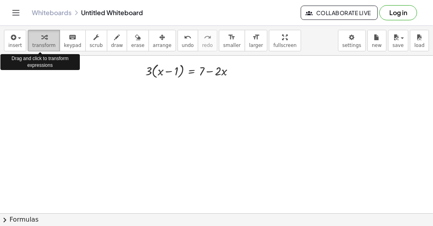
click at [42, 36] on icon "button" at bounding box center [44, 38] width 6 height 10
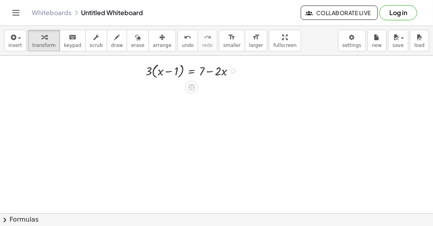
click at [154, 73] on div at bounding box center [194, 70] width 104 height 19
click at [180, 90] on div at bounding box center [194, 88] width 104 height 17
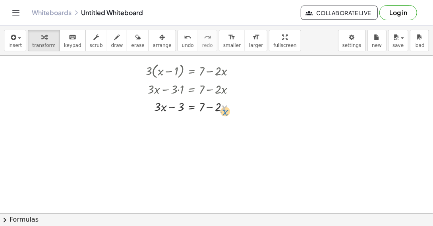
click at [231, 111] on div at bounding box center [194, 105] width 104 height 17
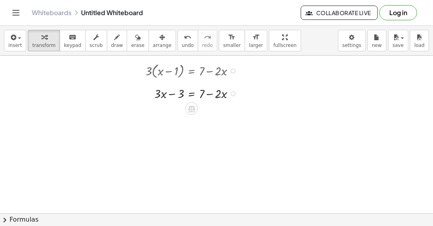
drag, startPoint x: 232, startPoint y: 105, endPoint x: 233, endPoint y: 90, distance: 14.7
click at [233, 91] on div at bounding box center [233, 93] width 5 height 5
drag, startPoint x: 210, startPoint y: 89, endPoint x: 163, endPoint y: 89, distance: 47.3
click at [163, 89] on div at bounding box center [194, 88] width 104 height 17
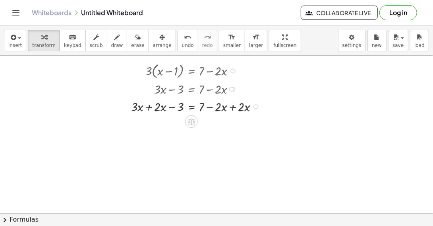
click at [233, 107] on div at bounding box center [197, 105] width 141 height 17
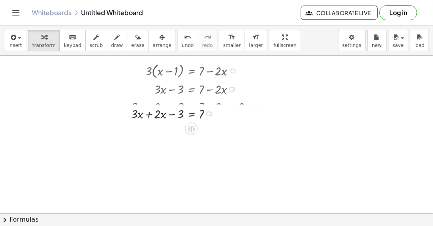
drag, startPoint x: 210, startPoint y: 122, endPoint x: 212, endPoint y: 110, distance: 12.6
click at [192, 114] on div "x − = 7 + · 3 · 3 + · 2 · x" at bounding box center [192, 114] width 0 height 0
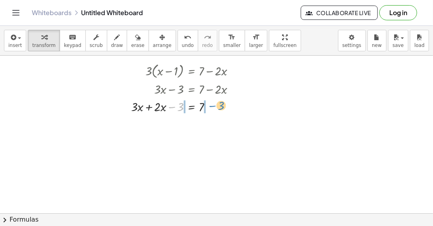
drag, startPoint x: 173, startPoint y: 107, endPoint x: 213, endPoint y: 106, distance: 40.6
click at [213, 106] on div at bounding box center [186, 105] width 118 height 17
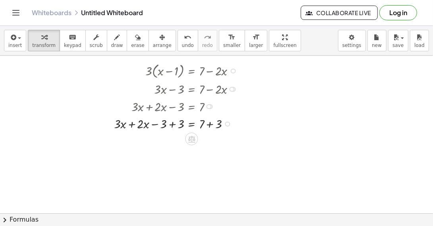
click at [173, 125] on div at bounding box center [178, 123] width 136 height 17
drag, startPoint x: 225, startPoint y: 140, endPoint x: 230, endPoint y: 120, distance: 20.4
click at [192, 124] on div "x = 7 + · 3 · + · 2 · x + + 3" at bounding box center [192, 124] width 0 height 0
click at [167, 125] on div at bounding box center [186, 123] width 118 height 17
click at [210, 140] on div at bounding box center [186, 140] width 118 height 17
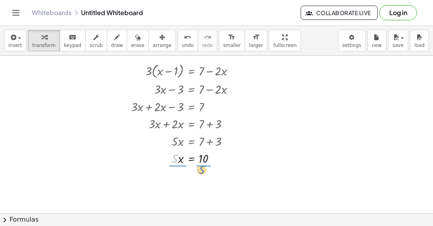
drag, startPoint x: 174, startPoint y: 160, endPoint x: 201, endPoint y: 171, distance: 29.2
click at [175, 179] on div at bounding box center [186, 179] width 118 height 25
click at [208, 179] on div at bounding box center [186, 179] width 118 height 25
drag, startPoint x: 211, startPoint y: 179, endPoint x: 214, endPoint y: 197, distance: 18.6
click at [192, 195] on div "x = 2" at bounding box center [192, 195] width 0 height 0
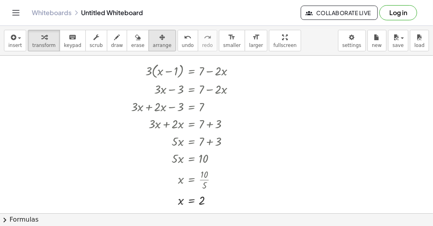
click at [159, 39] on icon "button" at bounding box center [162, 38] width 6 height 10
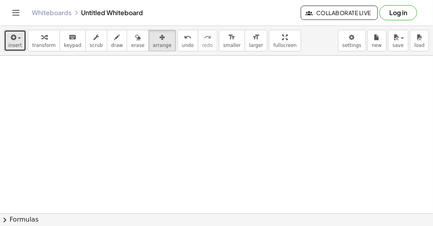
click at [20, 46] on button "insert" at bounding box center [15, 40] width 22 height 21
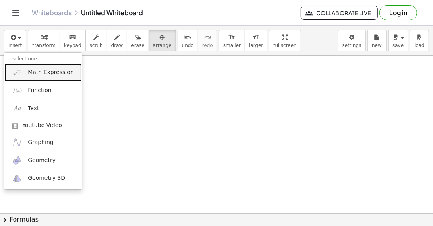
click at [30, 72] on span "Math Expression" at bounding box center [51, 72] width 46 height 8
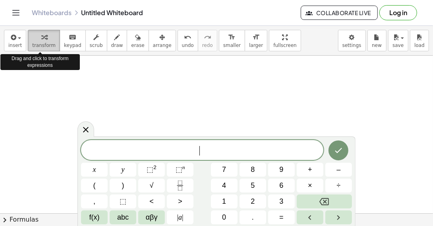
click at [41, 40] on icon "button" at bounding box center [44, 38] width 6 height 10
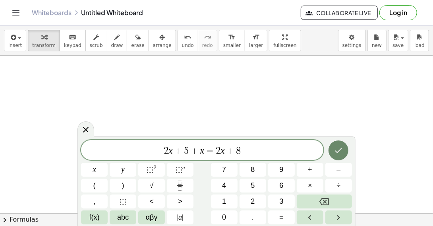
click at [340, 148] on icon "Done" at bounding box center [339, 151] width 10 height 10
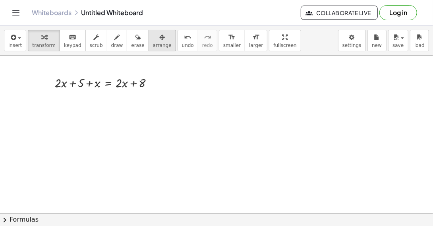
click at [153, 38] on div "button" at bounding box center [162, 37] width 19 height 10
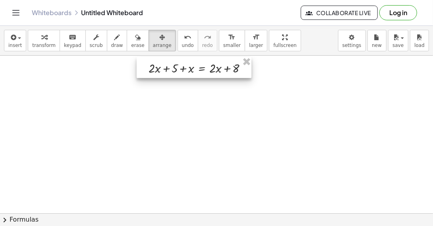
drag, startPoint x: 139, startPoint y: 77, endPoint x: 233, endPoint y: 62, distance: 95.0
click at [233, 62] on div at bounding box center [194, 67] width 115 height 21
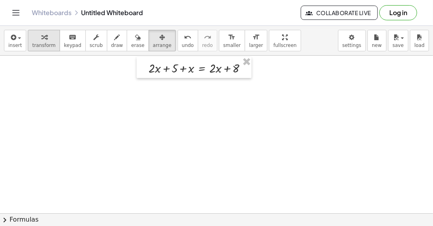
click at [36, 40] on div "button" at bounding box center [43, 37] width 23 height 10
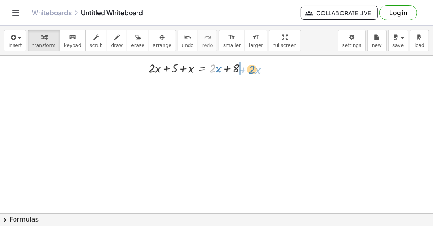
drag, startPoint x: 210, startPoint y: 68, endPoint x: 250, endPoint y: 69, distance: 39.8
click at [250, 68] on div at bounding box center [201, 67] width 113 height 17
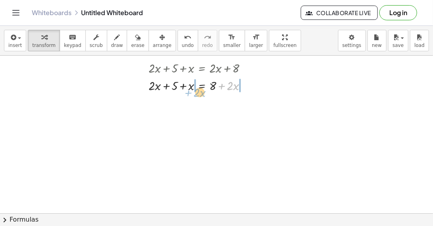
drag, startPoint x: 223, startPoint y: 85, endPoint x: 190, endPoint y: 92, distance: 34.1
click at [190, 92] on div at bounding box center [201, 84] width 113 height 17
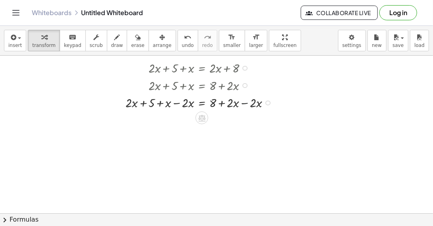
click at [244, 103] on div at bounding box center [201, 101] width 159 height 17
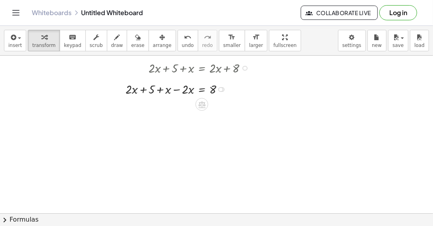
drag, startPoint x: 219, startPoint y: 120, endPoint x: 231, endPoint y: 87, distance: 35.3
click at [202, 89] on div "+ · 2 · x + 5 + x = 8 − · 2 · x" at bounding box center [202, 89] width 0 height 0
drag, startPoint x: 145, startPoint y: 85, endPoint x: 223, endPoint y: 87, distance: 78.0
click at [223, 87] on div at bounding box center [190, 84] width 136 height 17
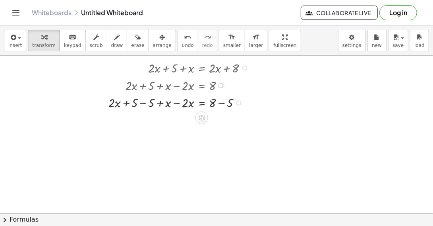
click at [146, 102] on div at bounding box center [181, 101] width 153 height 17
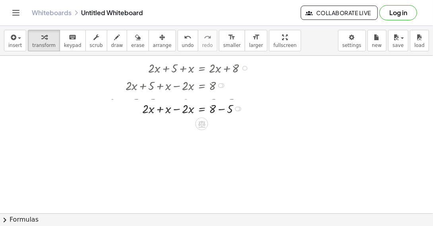
drag, startPoint x: 238, startPoint y: 120, endPoint x: 241, endPoint y: 106, distance: 14.2
click at [202, 109] on div "+ · 2 · x + x = 8 − · 2 · x + − 5" at bounding box center [202, 109] width 0 height 0
click at [160, 105] on div at bounding box center [190, 101] width 136 height 17
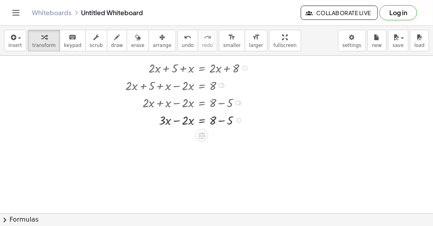
click at [177, 120] on div at bounding box center [190, 119] width 136 height 17
click at [221, 122] on div at bounding box center [190, 119] width 136 height 17
click at [153, 41] on div "button" at bounding box center [162, 37] width 19 height 10
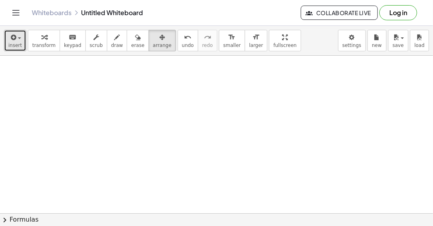
click at [17, 43] on span "insert" at bounding box center [15, 46] width 14 height 6
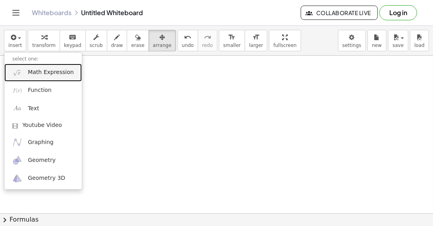
click at [36, 68] on span "Math Expression" at bounding box center [51, 72] width 46 height 8
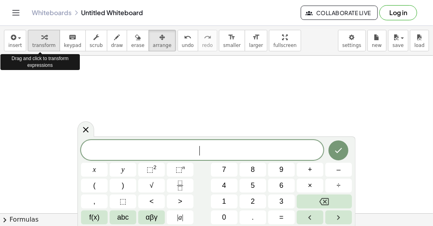
click at [41, 38] on icon "button" at bounding box center [44, 38] width 6 height 10
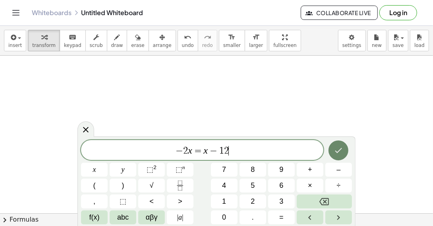
click at [341, 151] on icon "Done" at bounding box center [339, 151] width 10 height 10
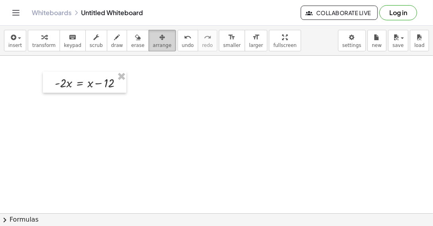
click at [159, 41] on icon "button" at bounding box center [162, 38] width 6 height 10
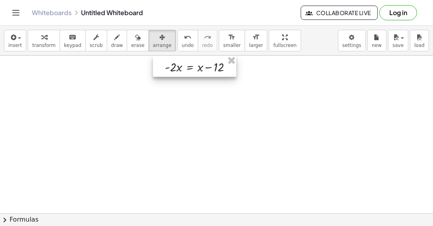
drag, startPoint x: 86, startPoint y: 74, endPoint x: 196, endPoint y: 56, distance: 111.9
click at [196, 56] on div at bounding box center [194, 66] width 83 height 21
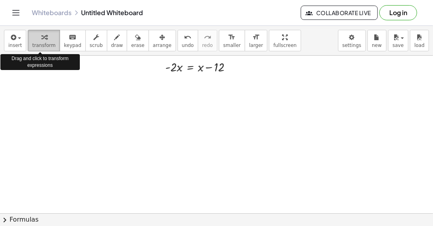
click at [37, 44] on span "transform" at bounding box center [43, 46] width 23 height 6
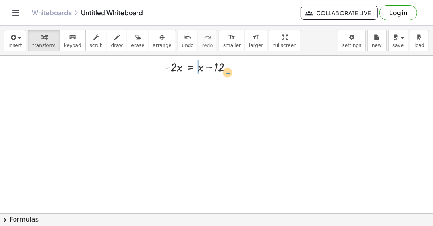
drag, startPoint x: 168, startPoint y: 67, endPoint x: 226, endPoint y: 72, distance: 58.3
click at [226, 72] on div at bounding box center [202, 66] width 82 height 17
drag, startPoint x: 204, startPoint y: 84, endPoint x: 178, endPoint y: 86, distance: 25.5
click at [178, 86] on div at bounding box center [206, 83] width 90 height 17
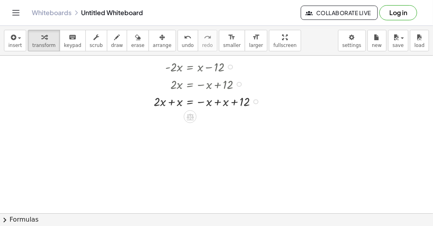
click at [220, 102] on div at bounding box center [209, 100] width 118 height 17
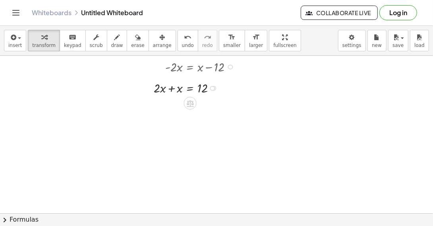
drag, startPoint x: 212, startPoint y: 117, endPoint x: 217, endPoint y: 83, distance: 33.7
click at [190, 88] on div "· 2 · x = 12 + + x" at bounding box center [190, 88] width 0 height 0
click at [172, 83] on div at bounding box center [196, 83] width 93 height 17
drag, startPoint x: 172, startPoint y: 100, endPoint x: 204, endPoint y: 112, distance: 34.3
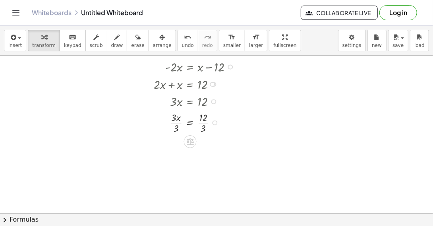
click at [177, 122] on div at bounding box center [196, 121] width 93 height 25
drag, startPoint x: 215, startPoint y: 146, endPoint x: 214, endPoint y: 127, distance: 19.5
click at [214, 127] on div at bounding box center [214, 128] width 5 height 5
click at [206, 123] on div at bounding box center [196, 121] width 93 height 25
click at [206, 122] on div at bounding box center [208, 122] width 5 height 5
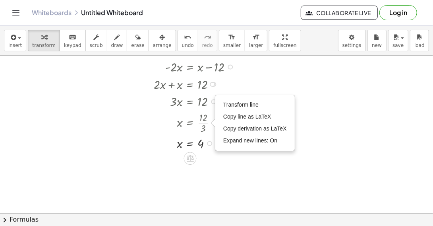
drag, startPoint x: 210, startPoint y: 122, endPoint x: 212, endPoint y: 146, distance: 23.1
click at [190, 144] on div "x = 4 Transform line Copy line as LaTeX Copy derivation as LaTeX Expand new lin…" at bounding box center [190, 144] width 0 height 0
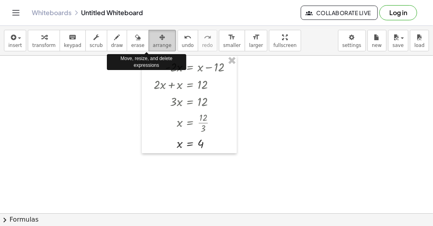
click at [153, 43] on span "arrange" at bounding box center [162, 46] width 19 height 6
